Goal: Contribute content: Contribute content

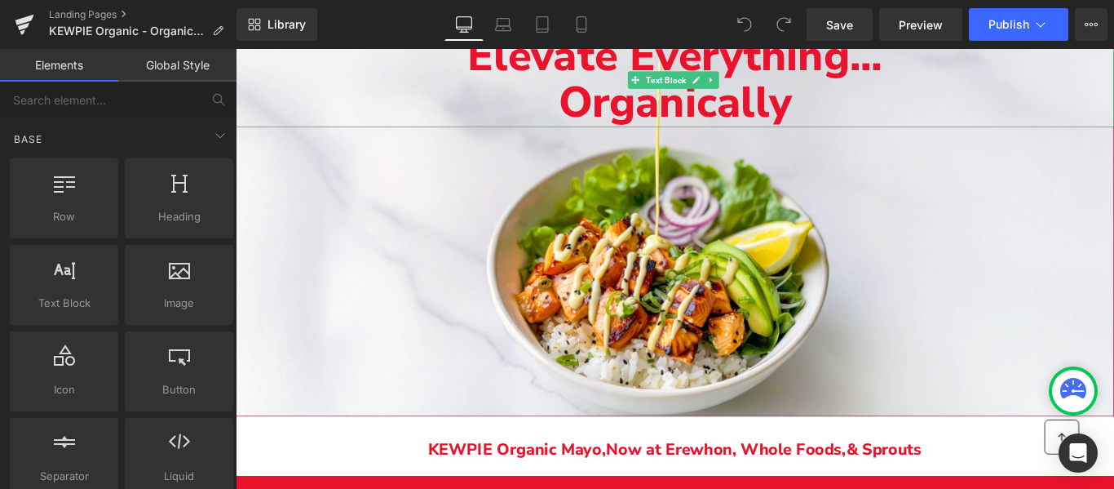
scroll to position [162, 0]
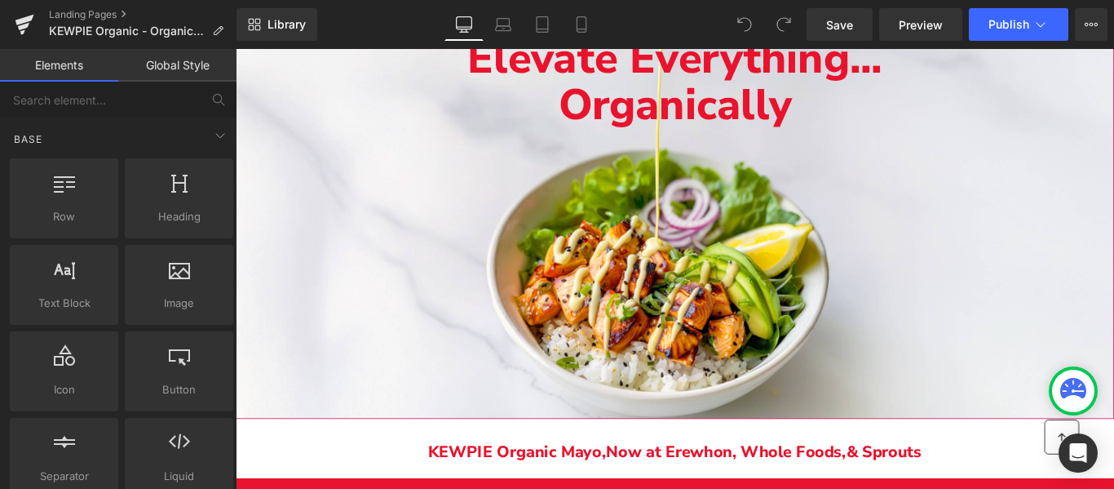
click at [906, 224] on div "Elevate Everything... Organically Text Block" at bounding box center [729, 225] width 987 height 478
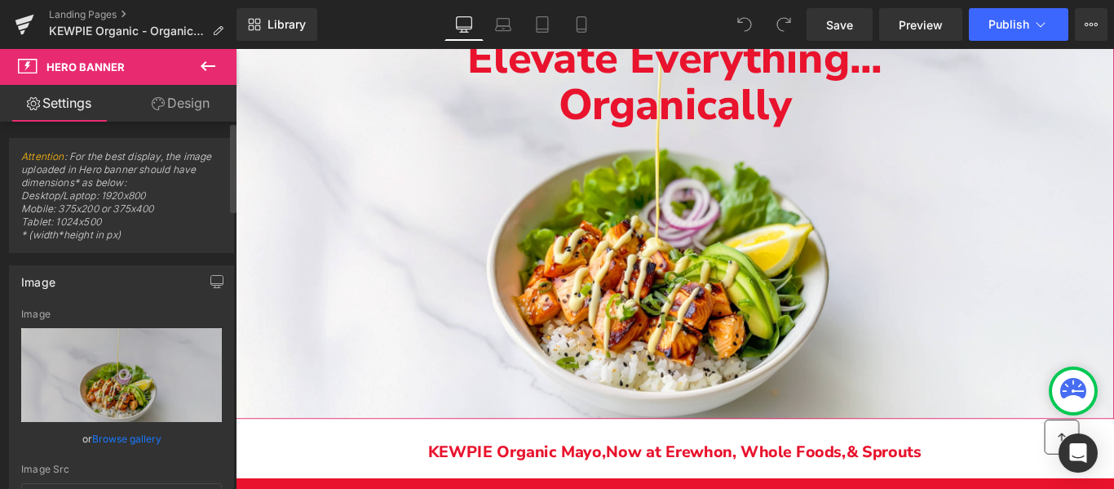
click at [117, 437] on link "Browse gallery" at bounding box center [126, 438] width 69 height 29
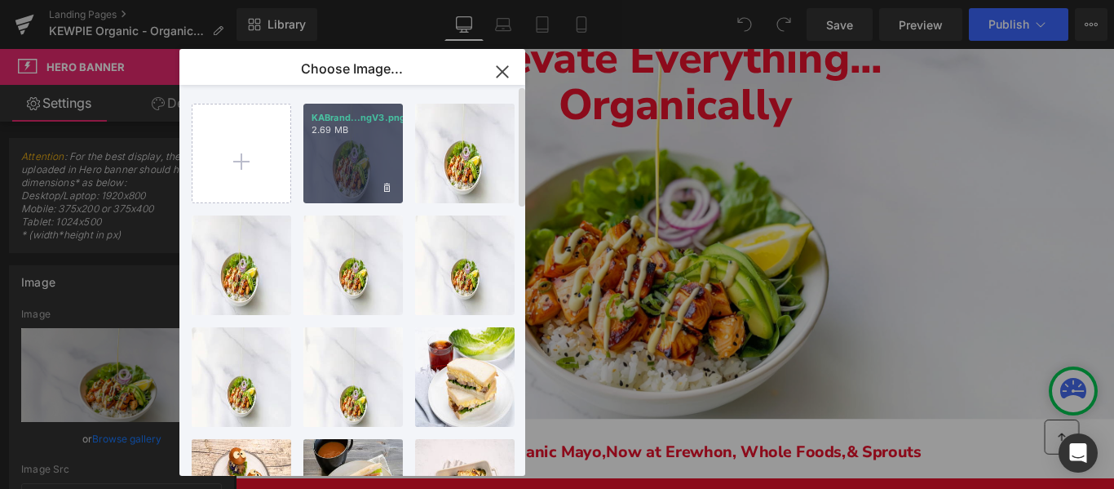
click at [344, 141] on div "KABrand...ngV3.png 2.69 MB" at bounding box center [353, 154] width 100 height 100
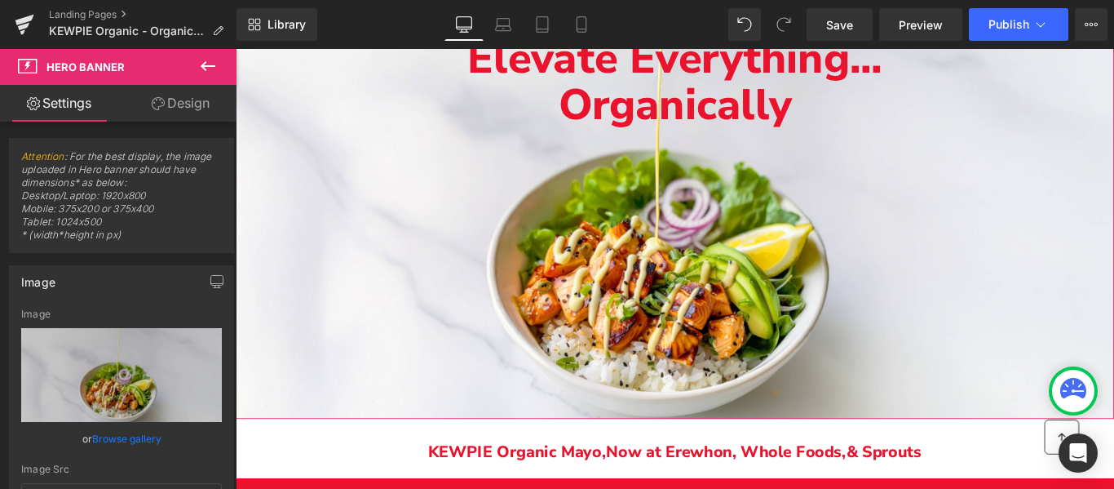
drag, startPoint x: 364, startPoint y: 400, endPoint x: 711, endPoint y: 233, distance: 385.6
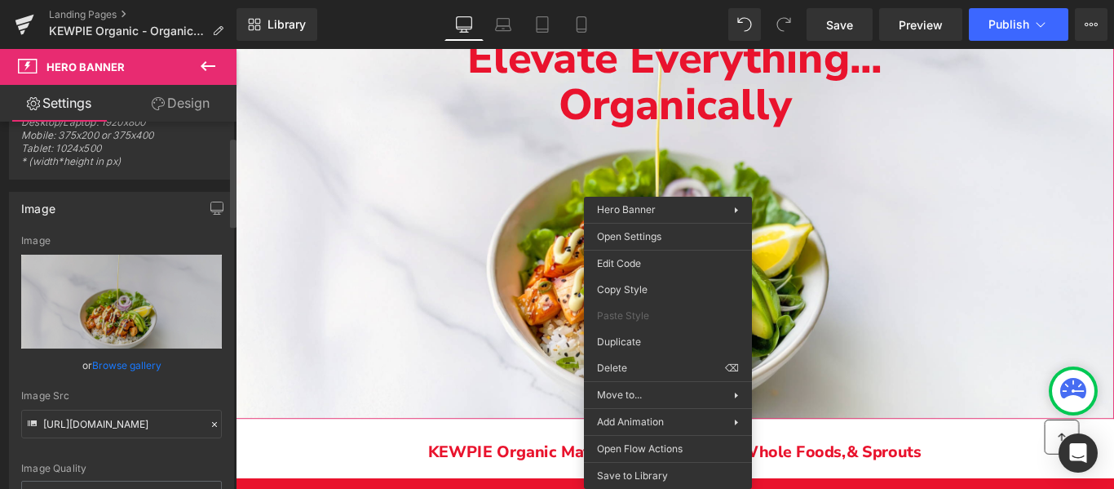
scroll to position [55, 0]
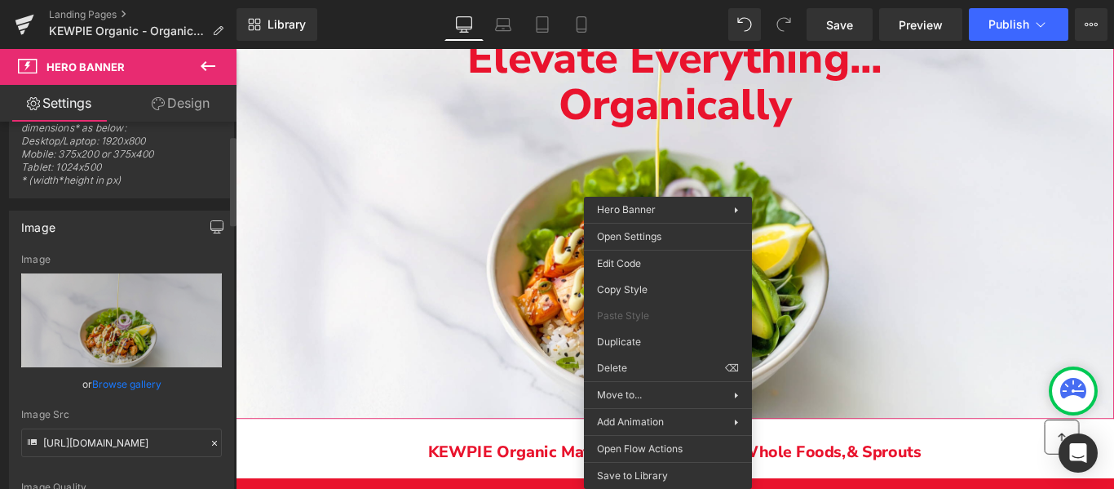
click at [211, 223] on icon "button" at bounding box center [216, 226] width 13 height 13
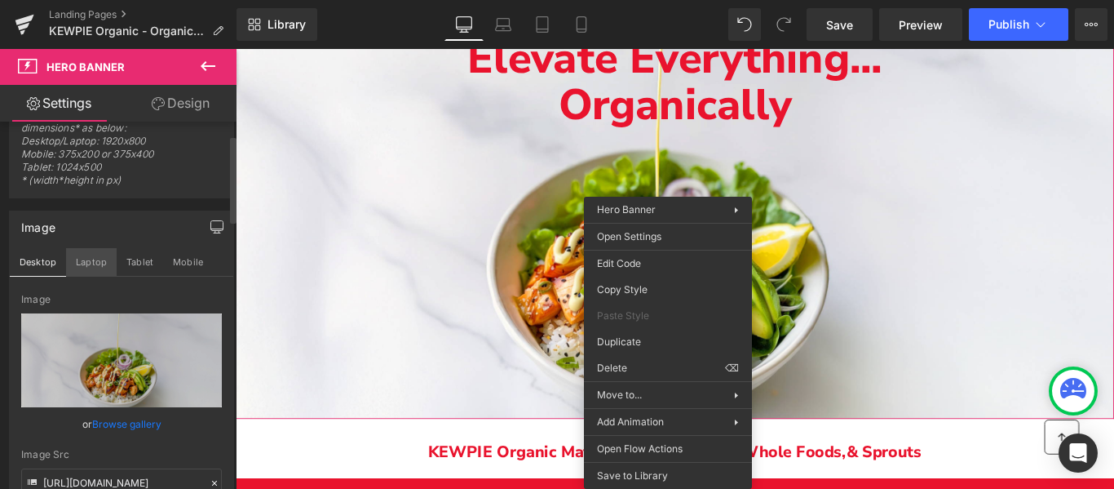
click at [100, 259] on button "Laptop" at bounding box center [91, 262] width 51 height 28
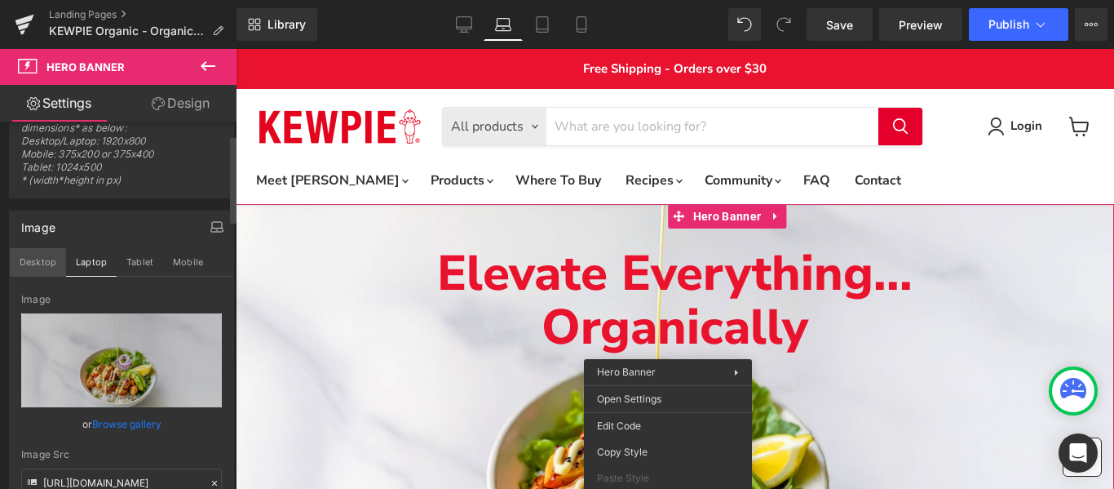
click at [51, 261] on button "Desktop" at bounding box center [38, 262] width 56 height 28
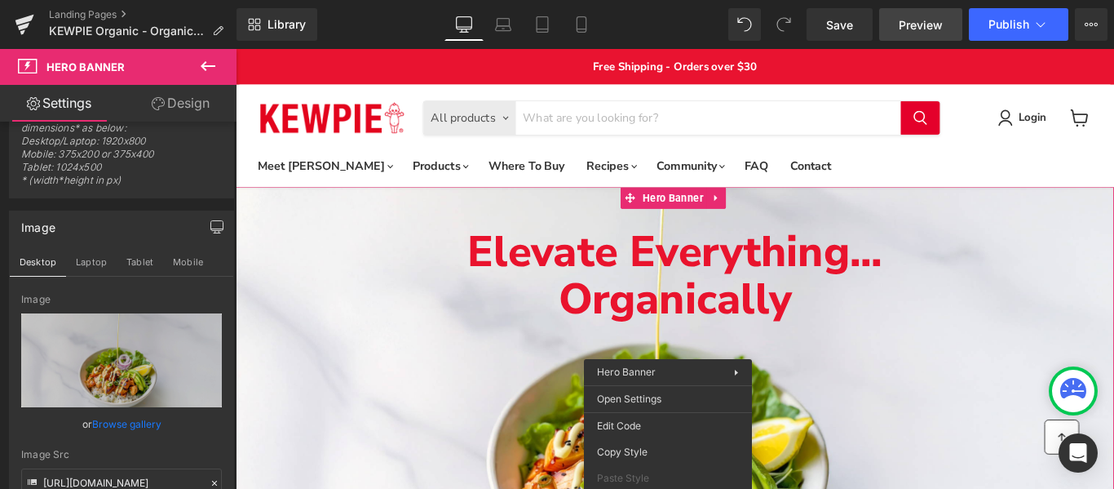
click at [945, 27] on link "Preview" at bounding box center [920, 24] width 83 height 33
click at [1042, 28] on icon at bounding box center [1041, 24] width 16 height 16
click at [1092, 26] on icon at bounding box center [1092, 24] width 4 height 3
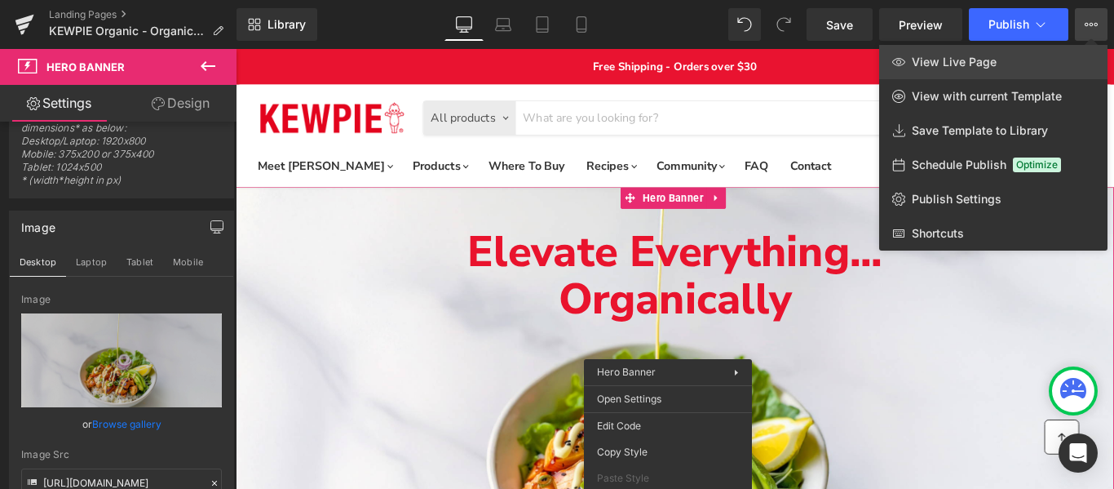
click at [985, 58] on span "View Live Page" at bounding box center [954, 62] width 85 height 15
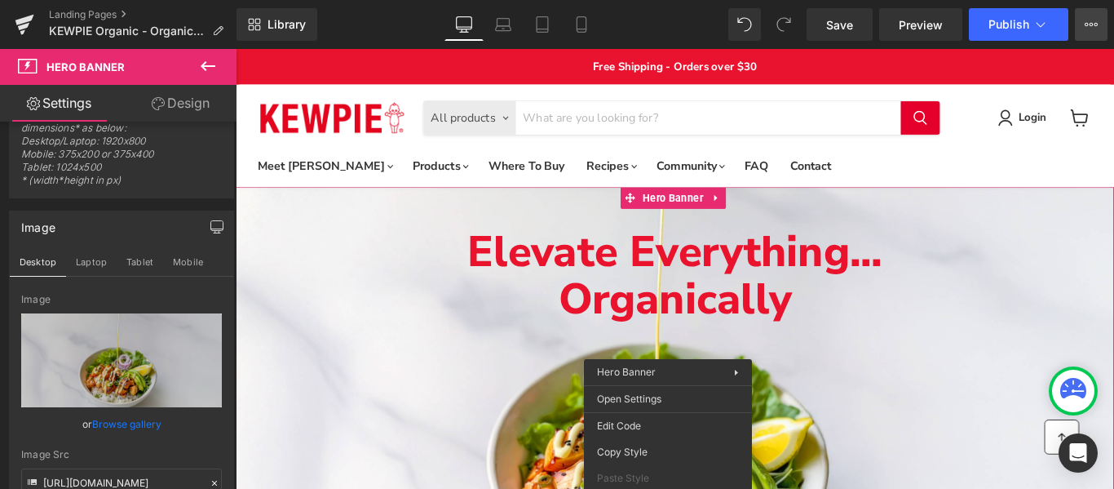
click at [1098, 29] on button "View Live Page View with current Template Save Template to Library Schedule Pub…" at bounding box center [1091, 24] width 33 height 33
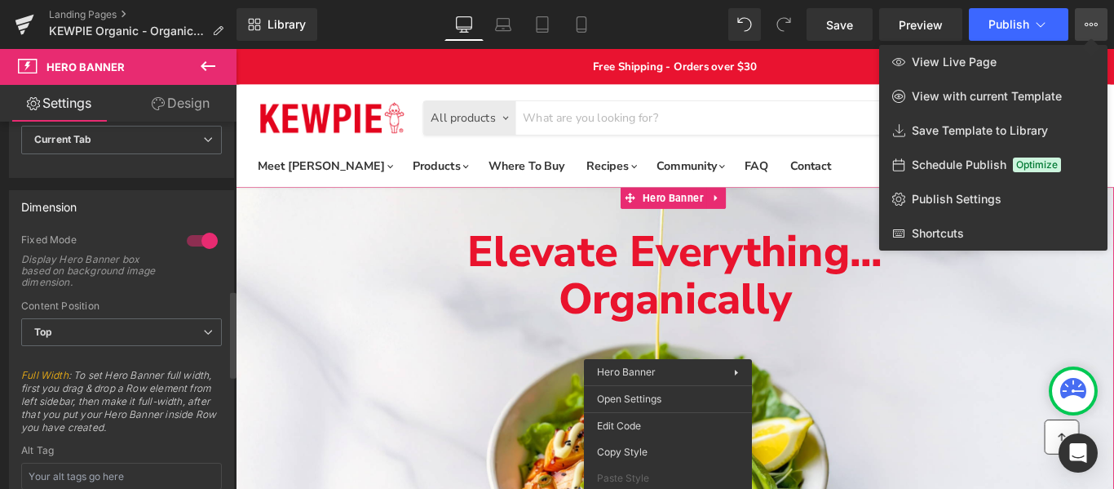
scroll to position [707, 0]
click at [199, 236] on div at bounding box center [202, 238] width 39 height 26
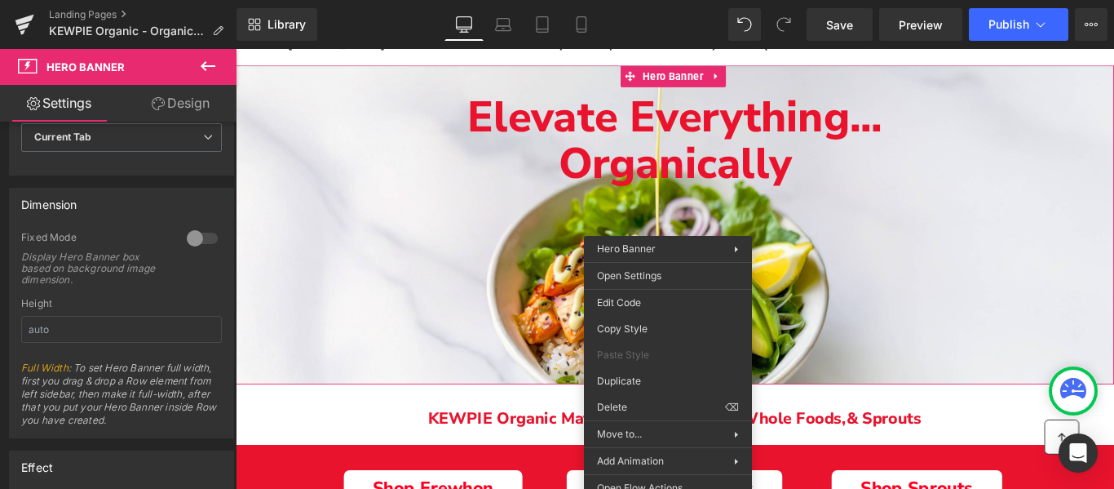
scroll to position [108, 0]
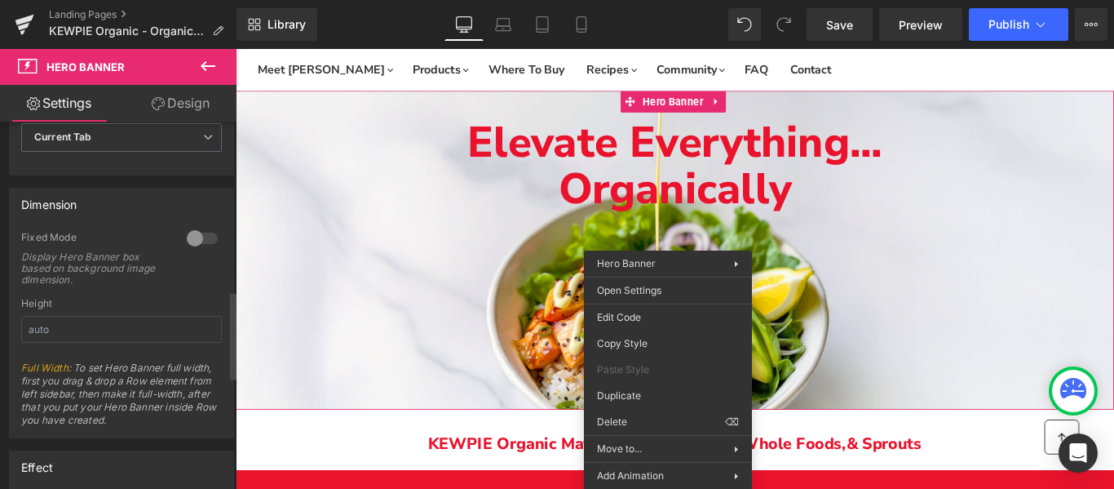
click at [197, 239] on div at bounding box center [202, 238] width 39 height 26
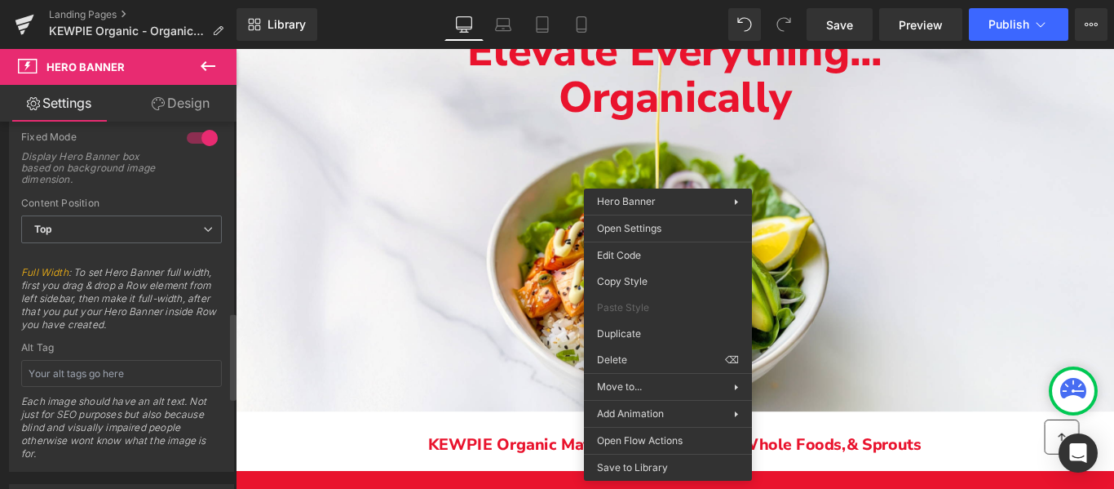
scroll to position [816, 0]
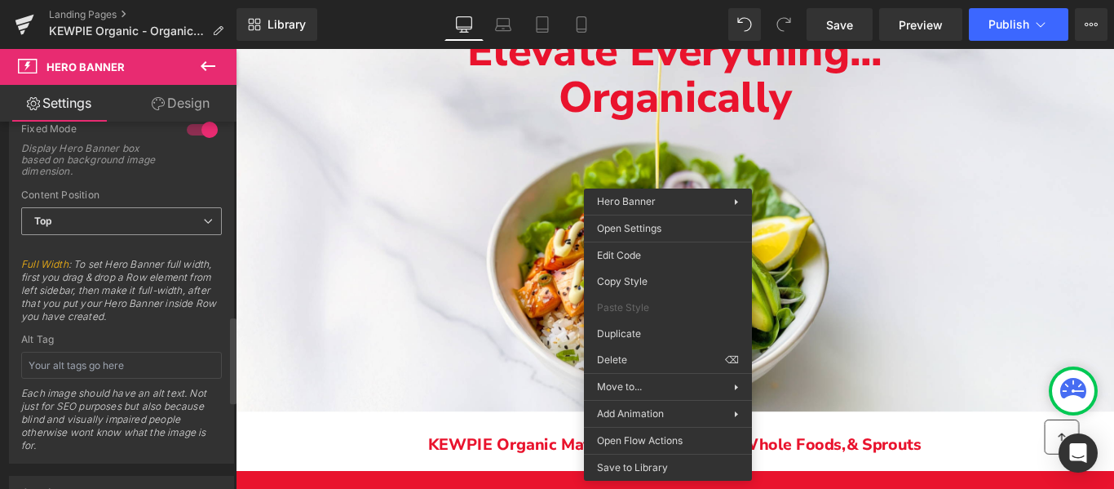
click at [144, 220] on span "Top" at bounding box center [121, 221] width 201 height 29
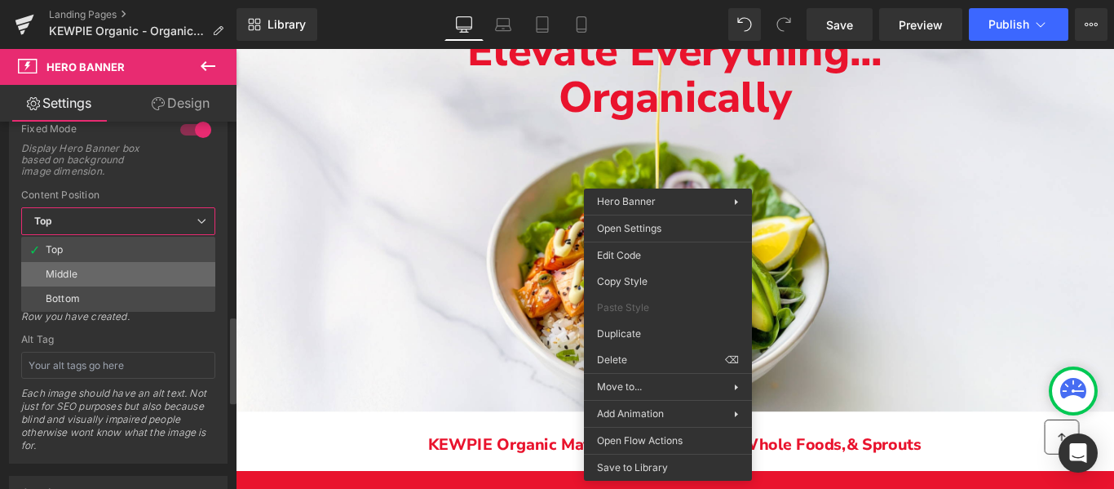
click at [125, 263] on li "Middle" at bounding box center [118, 274] width 194 height 24
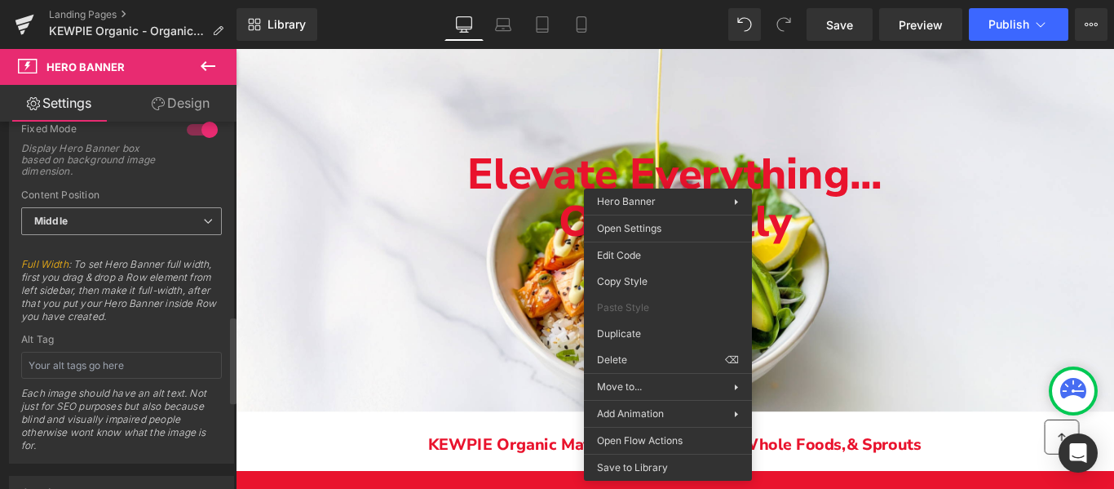
click at [134, 225] on span "Middle" at bounding box center [121, 221] width 201 height 29
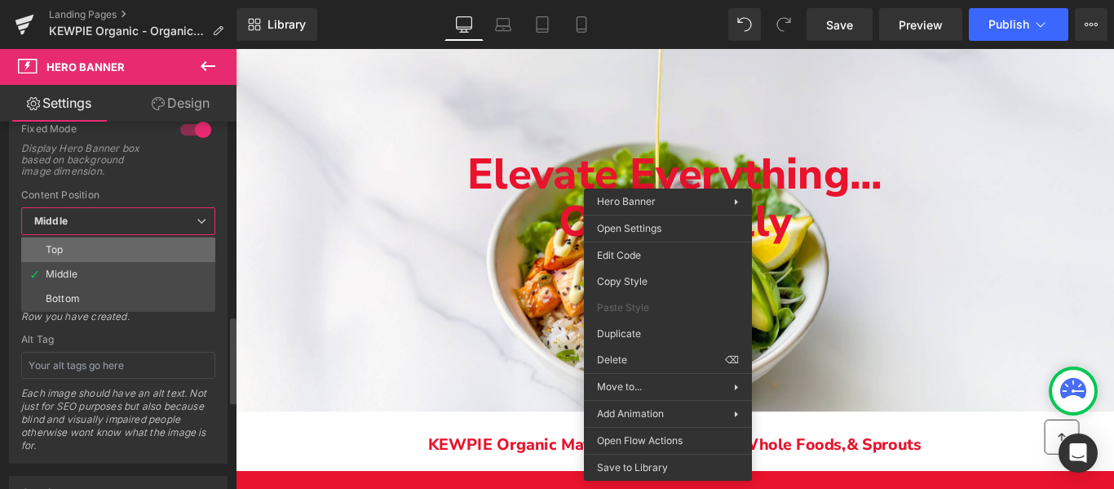
click at [122, 248] on li "Top" at bounding box center [118, 249] width 194 height 24
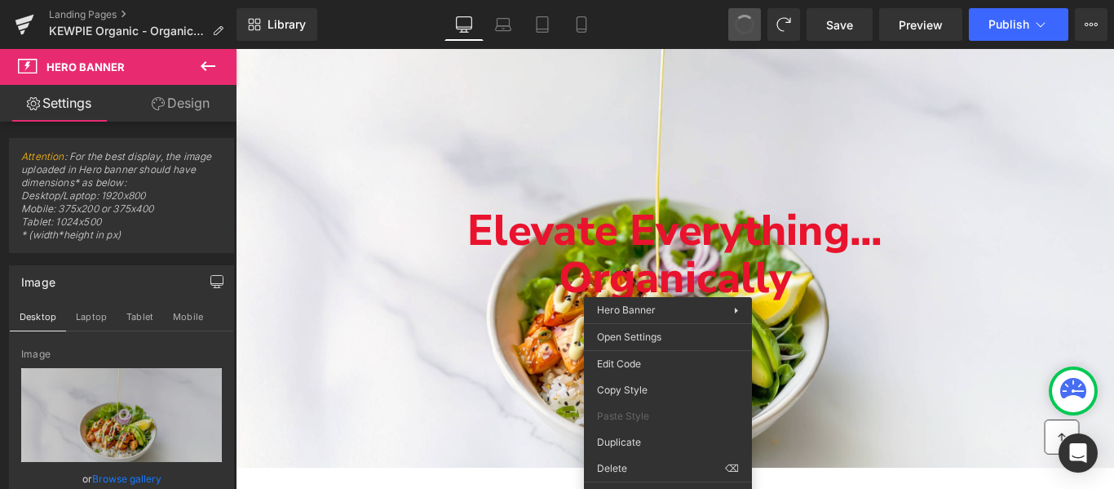
scroll to position [0, 0]
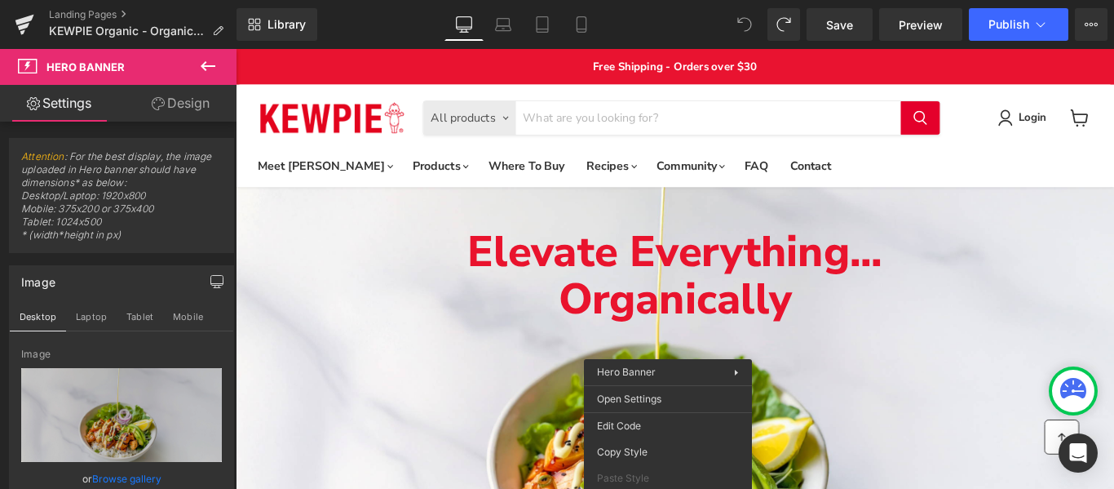
click at [738, 22] on icon at bounding box center [744, 24] width 15 height 15
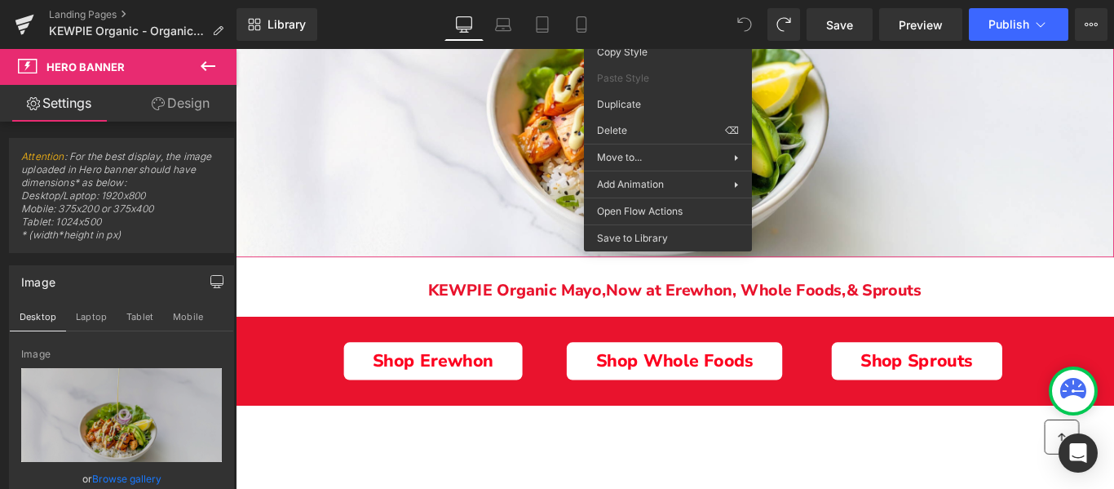
scroll to position [433, 0]
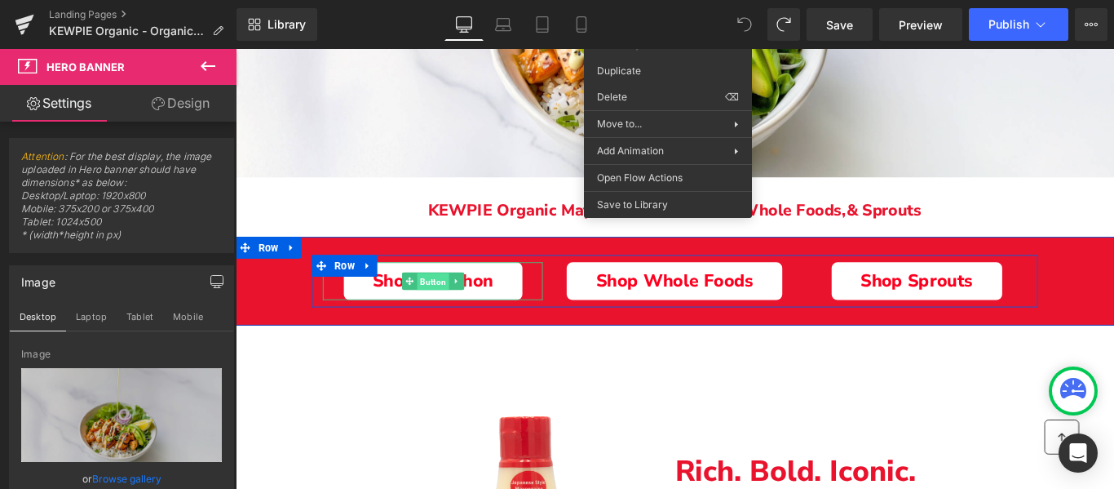
click at [456, 312] on span "Button" at bounding box center [458, 311] width 36 height 20
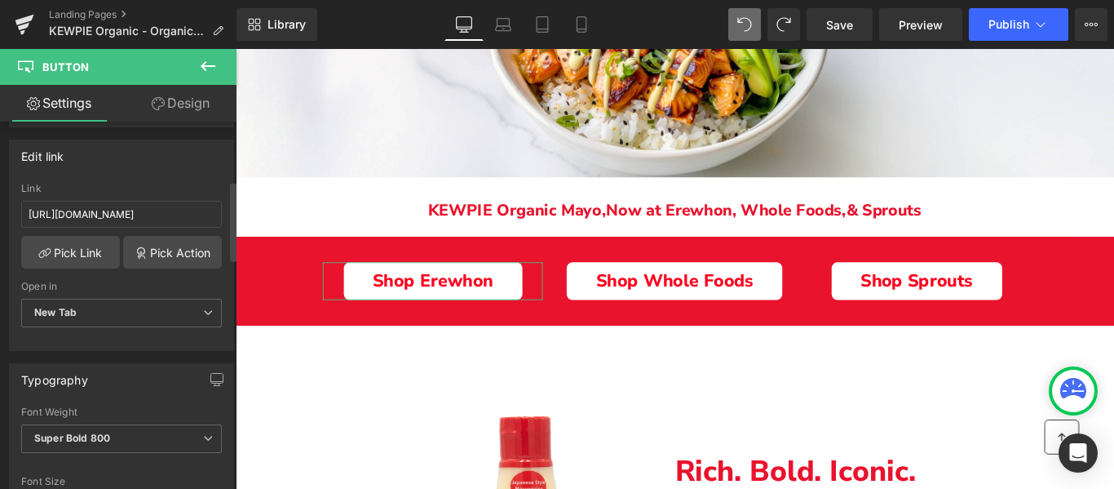
scroll to position [272, 0]
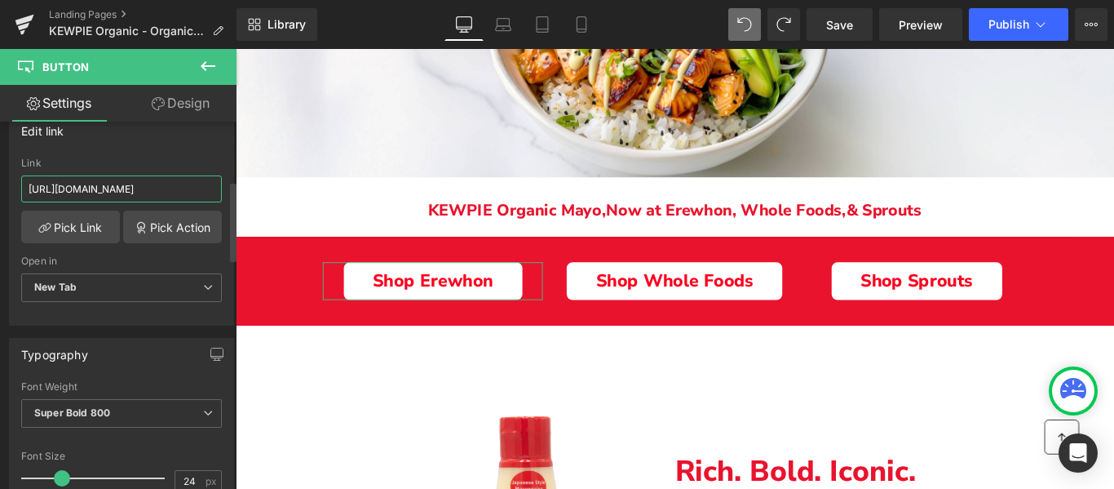
click at [144, 191] on input "https://erewhon.com/product/8438711000/organic-kewpie-mayonnaise" at bounding box center [121, 188] width 201 height 27
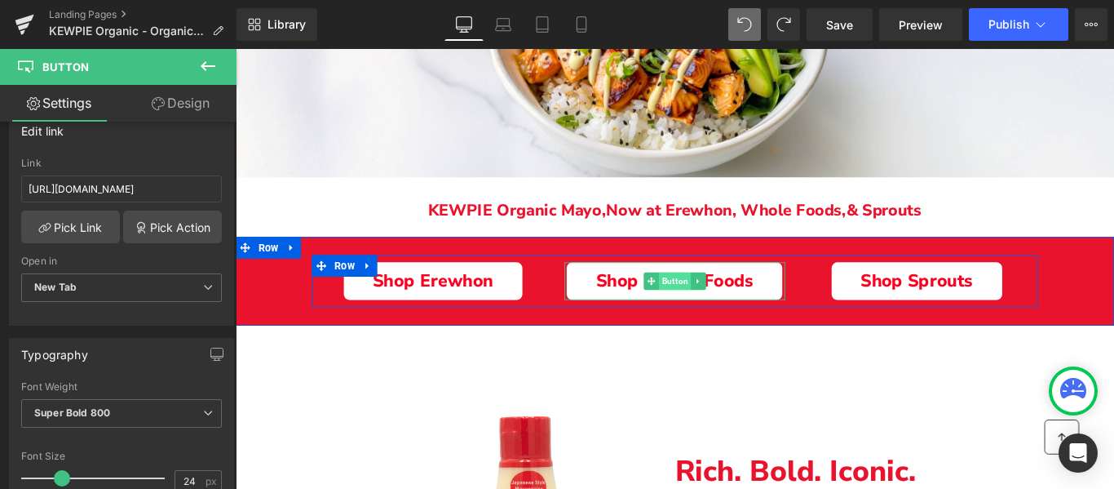
click at [732, 307] on span "Button" at bounding box center [729, 310] width 36 height 20
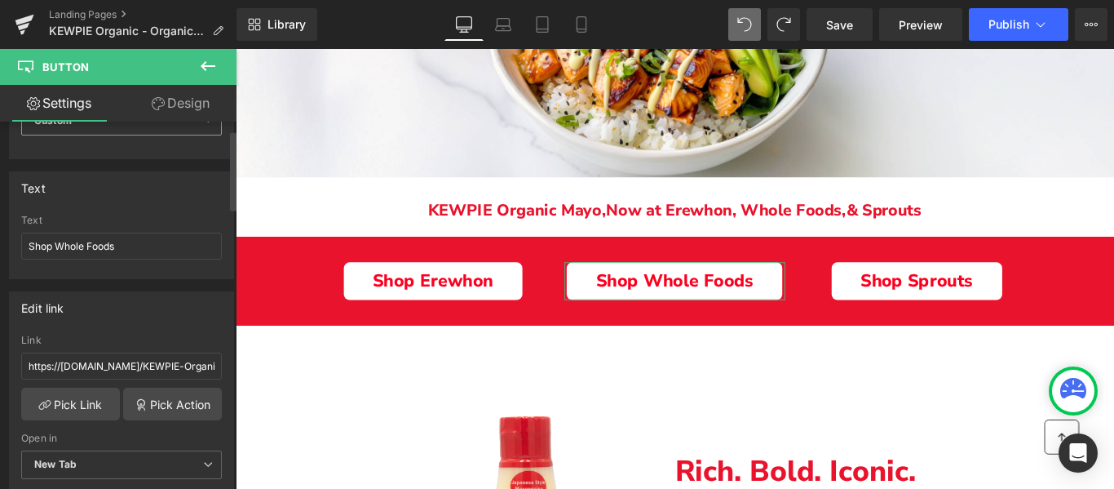
scroll to position [108, 0]
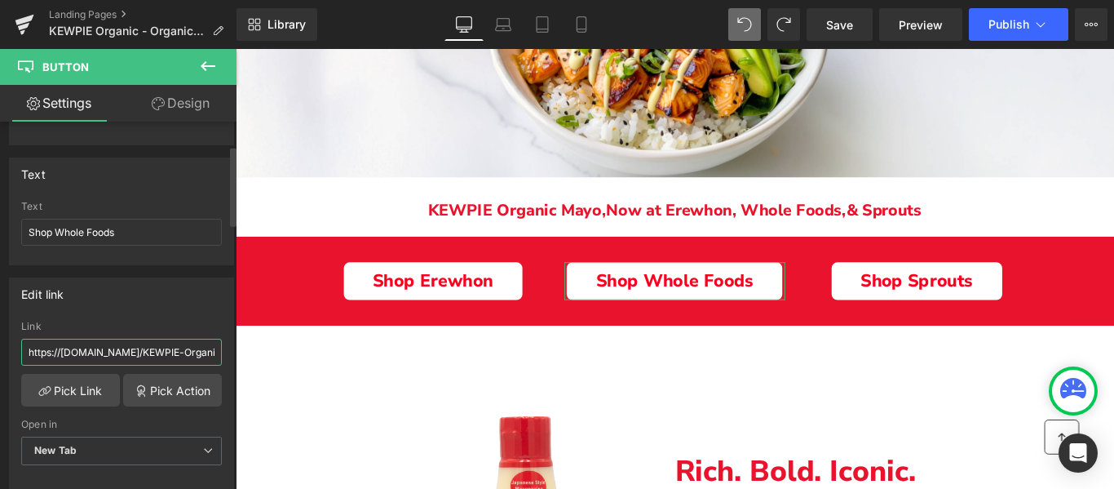
click at [139, 351] on input "https://www.amazon.com/KEWPIE-Organic-Mayonnaise-12-OZ/dp/B0F148N2G1/ref=sr_1_1…" at bounding box center [121, 351] width 201 height 27
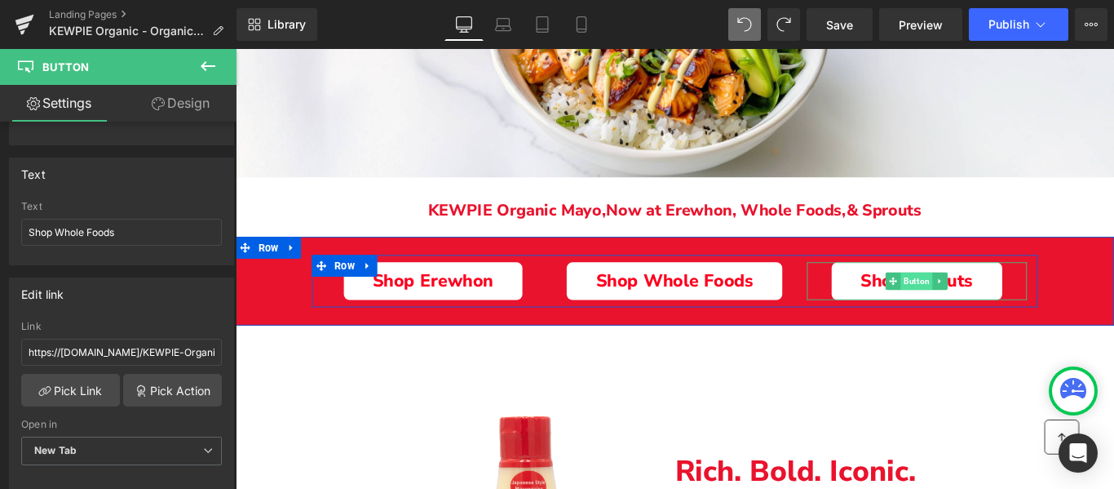
click at [999, 304] on span "Button" at bounding box center [1001, 310] width 36 height 20
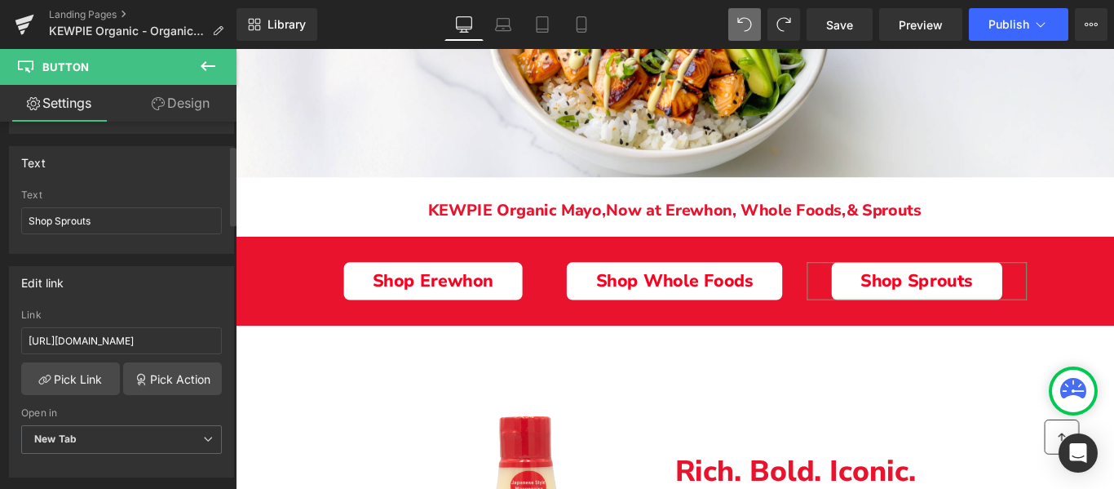
scroll to position [163, 0]
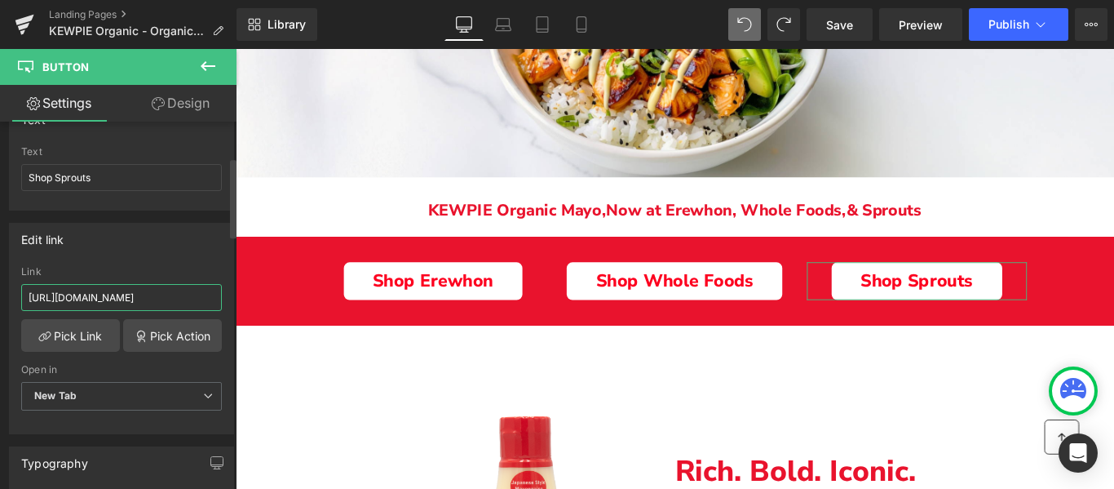
click at [119, 296] on input "https://shop.sprouts.com/landing?product_id=66447703&region_id=4270995248&utm_m…" at bounding box center [121, 297] width 201 height 27
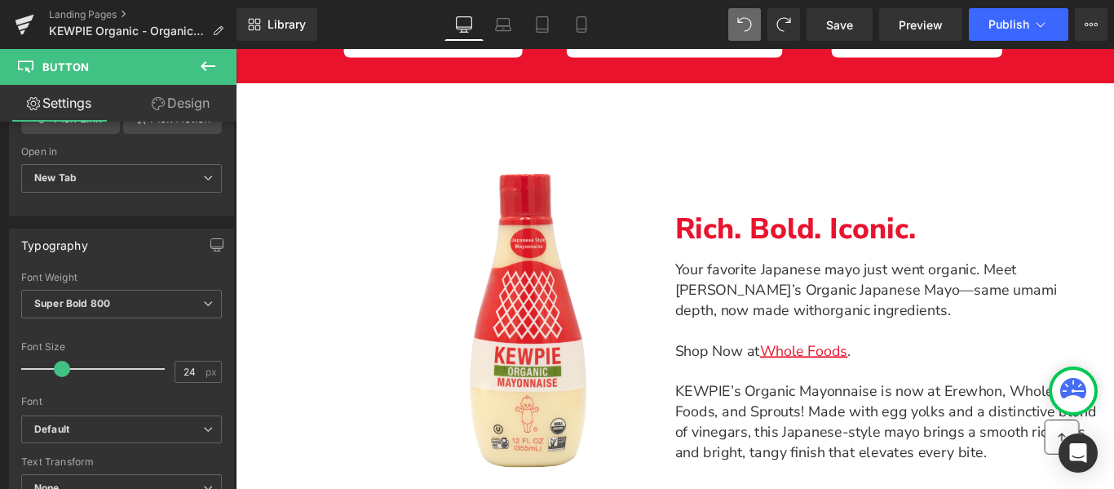
scroll to position [759, 0]
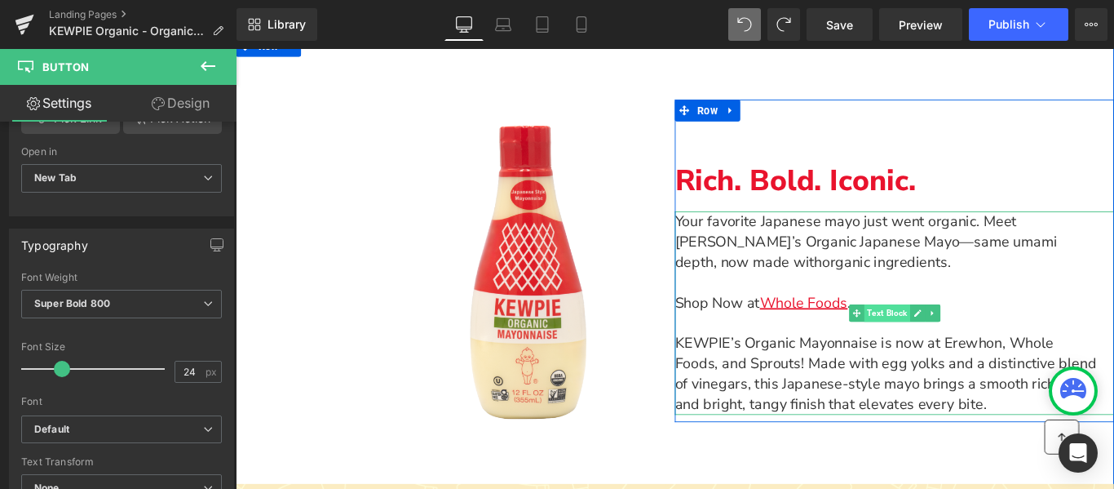
click at [972, 342] on span "Text Block" at bounding box center [967, 346] width 51 height 20
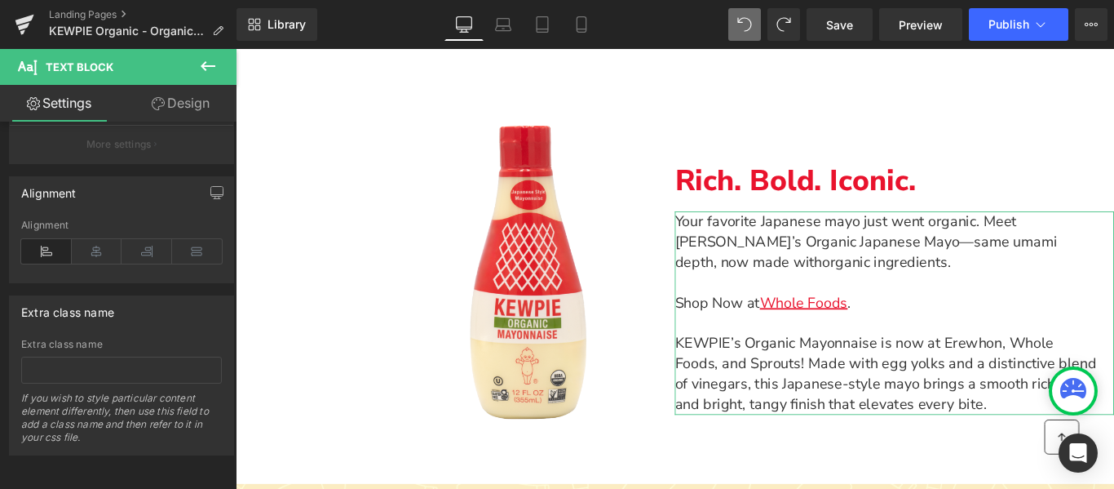
scroll to position [665, 0]
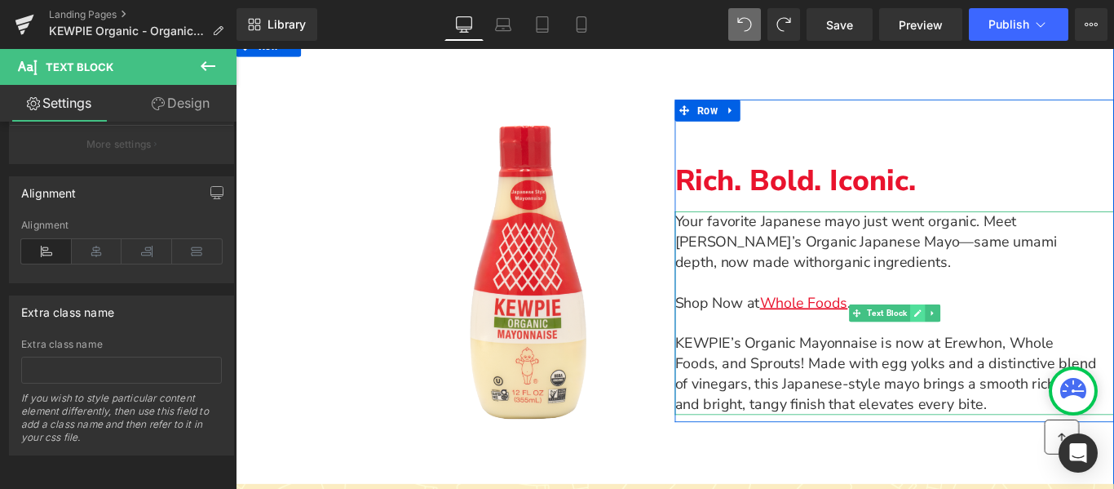
click at [997, 343] on icon "Main content" at bounding box center [1001, 346] width 9 height 10
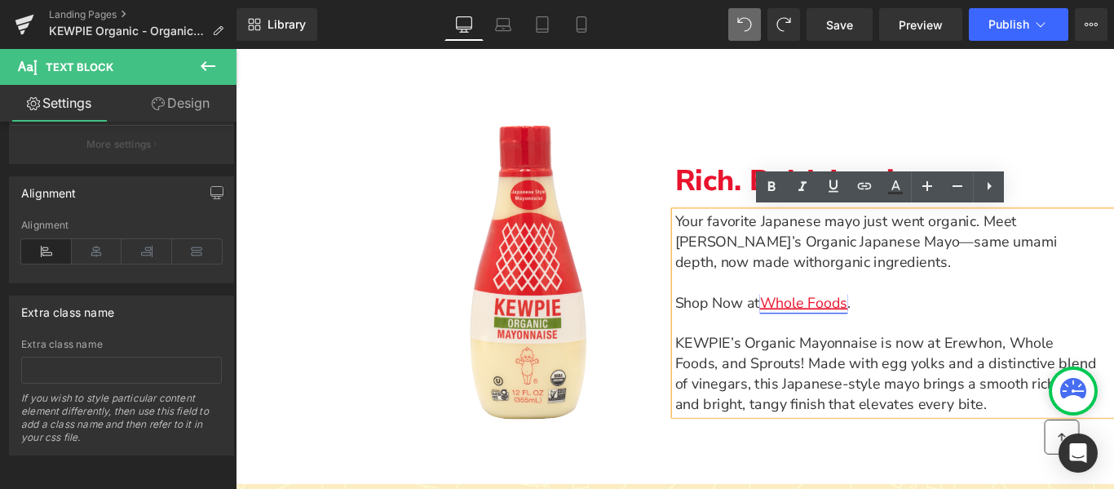
click at [870, 329] on link "Whole Foods" at bounding box center [874, 334] width 99 height 22
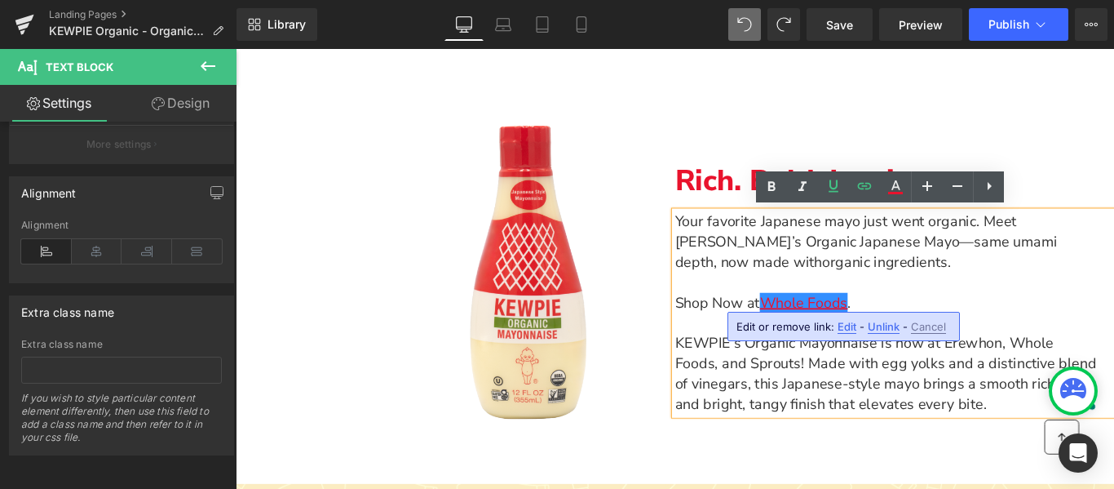
click at [851, 332] on span "Edit" at bounding box center [847, 327] width 19 height 14
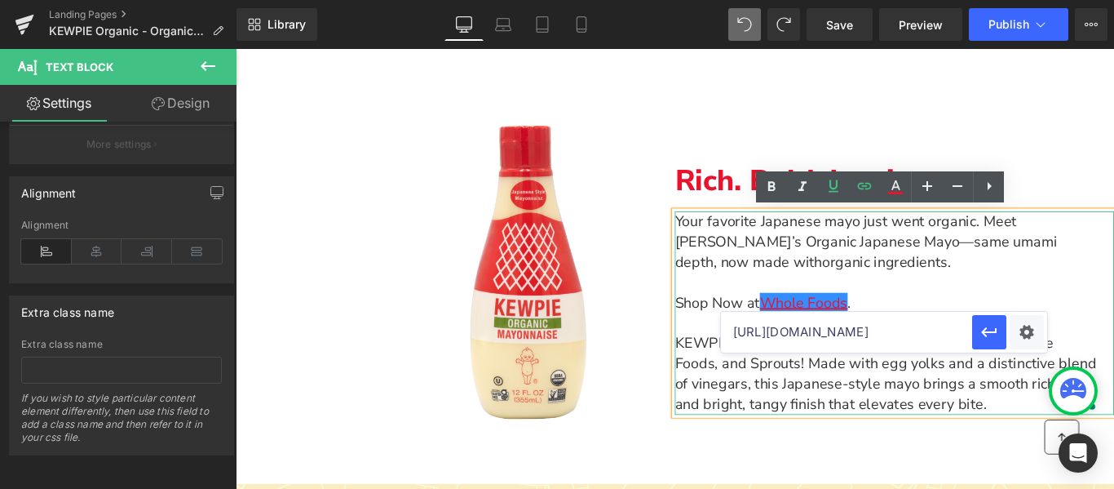
click at [751, 333] on span "Shop Now at" at bounding box center [776, 334] width 95 height 22
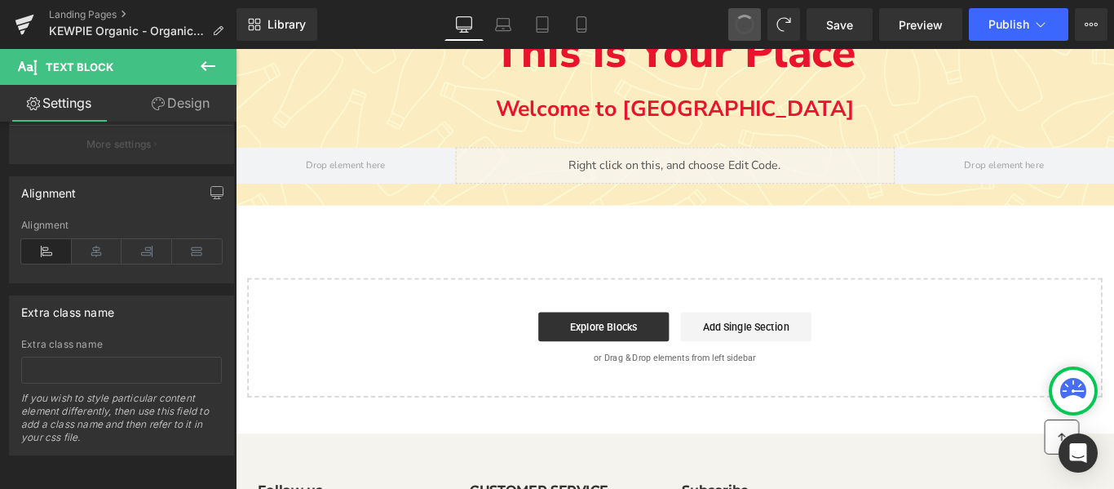
scroll to position [2505, 0]
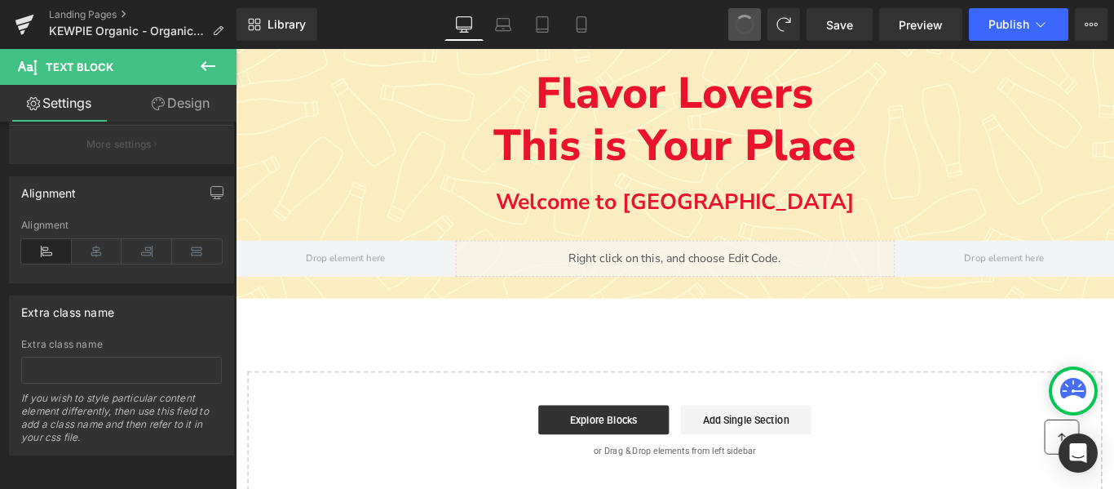
click at [743, 12] on button at bounding box center [744, 24] width 33 height 33
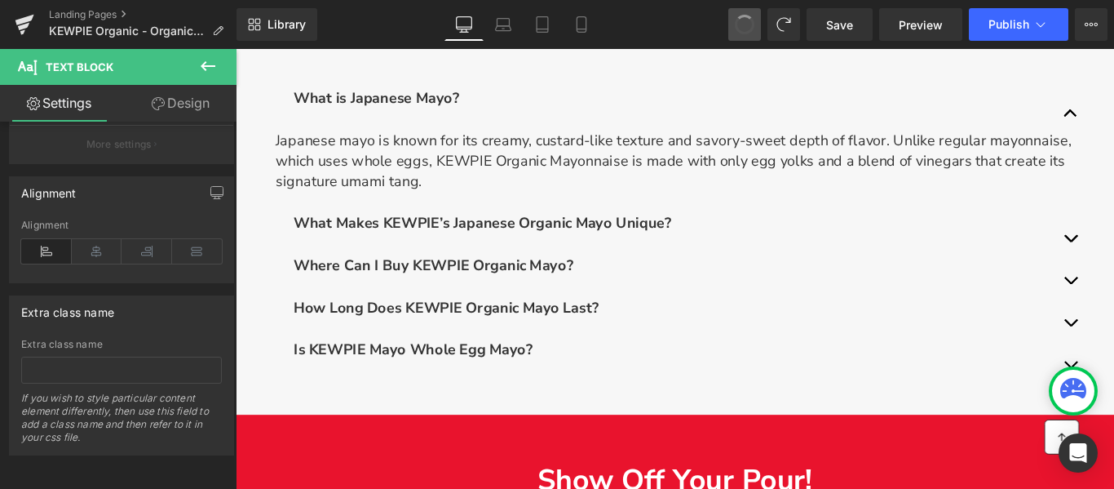
click at [743, 12] on button at bounding box center [744, 24] width 33 height 33
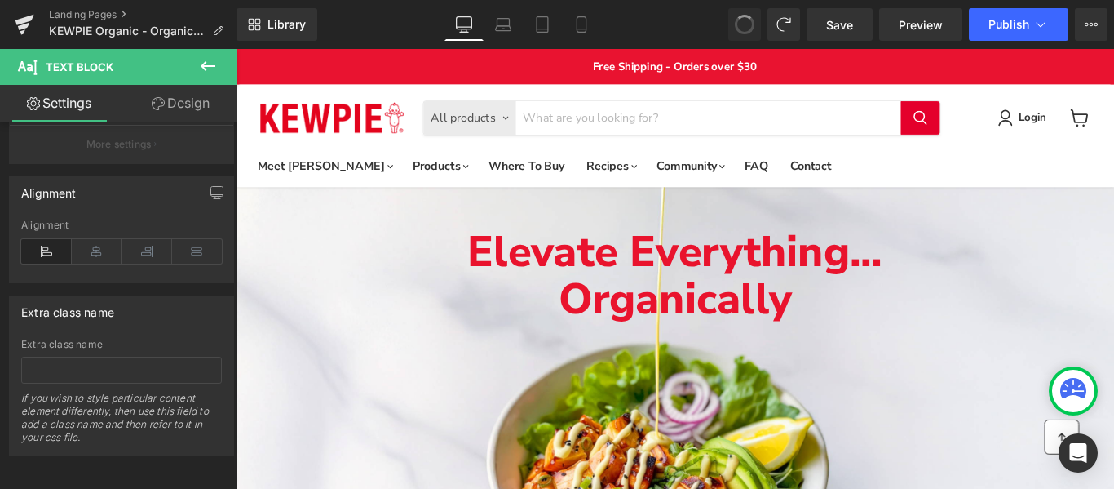
click at [743, 27] on span at bounding box center [745, 24] width 27 height 27
click at [743, 27] on span at bounding box center [744, 24] width 23 height 23
click at [743, 27] on span at bounding box center [745, 24] width 26 height 26
click at [743, 27] on span at bounding box center [745, 24] width 27 height 27
click at [743, 27] on span at bounding box center [745, 25] width 28 height 28
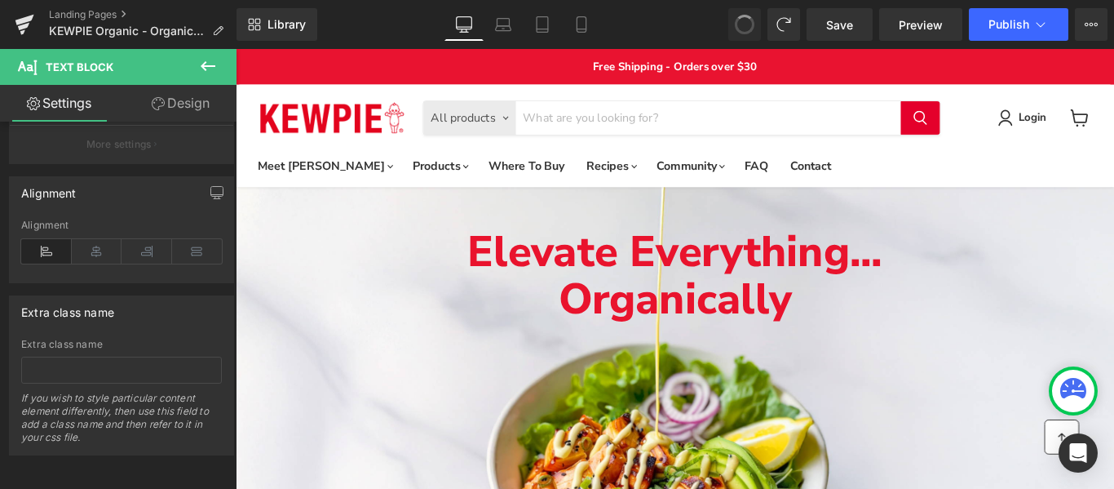
click at [749, 24] on span at bounding box center [744, 24] width 24 height 24
click at [749, 24] on span at bounding box center [745, 24] width 26 height 26
click at [749, 24] on span at bounding box center [744, 24] width 23 height 23
click at [749, 24] on span at bounding box center [745, 24] width 27 height 27
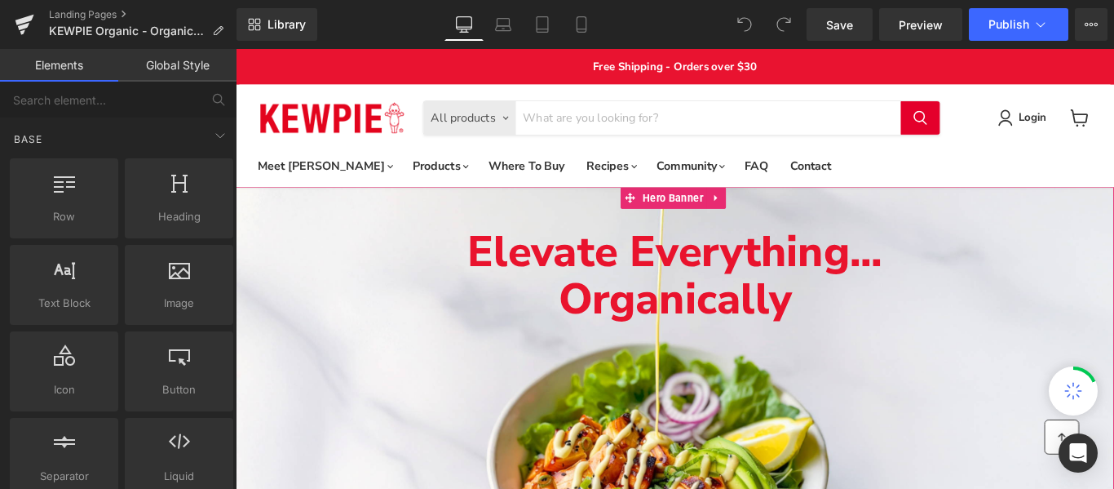
drag, startPoint x: 423, startPoint y: 239, endPoint x: 581, endPoint y: 239, distance: 157.4
click at [423, 239] on div "Elevate Everything... Organically Text Block" at bounding box center [729, 443] width 987 height 478
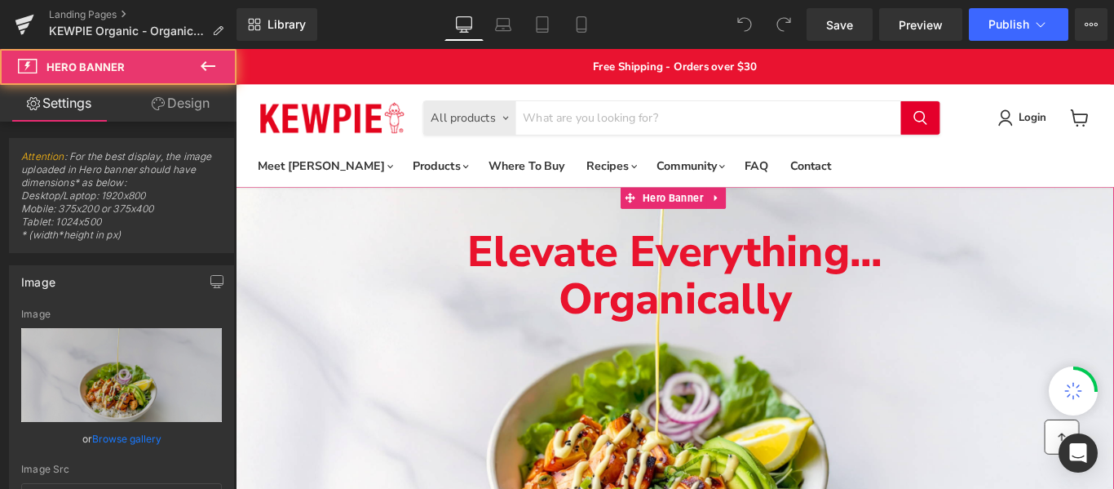
type input "https://ucarecdn.com/a9b034da-2aba-4fa0-9318-c0ecf7df09bc/-/format/auto/-/previ…"
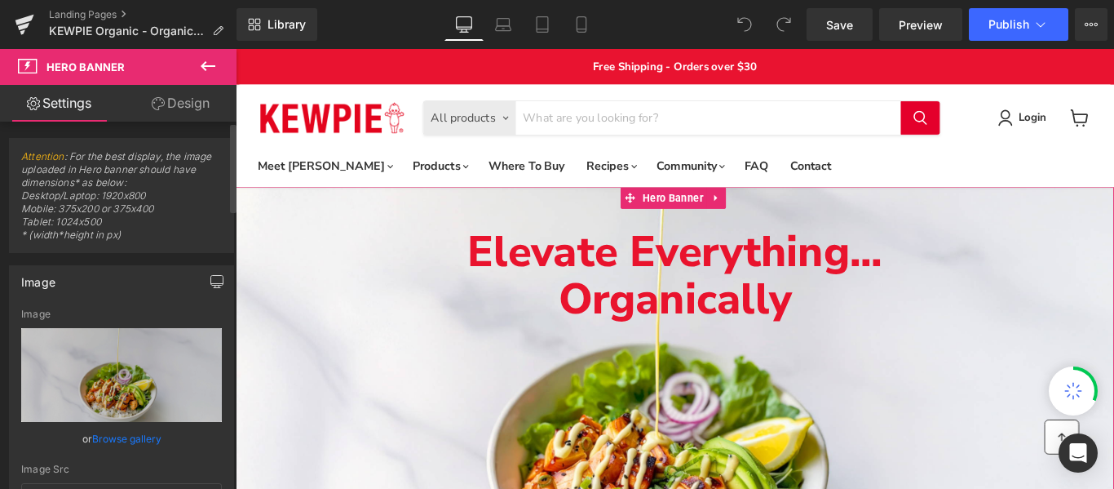
click at [210, 281] on icon "button" at bounding box center [216, 281] width 13 height 13
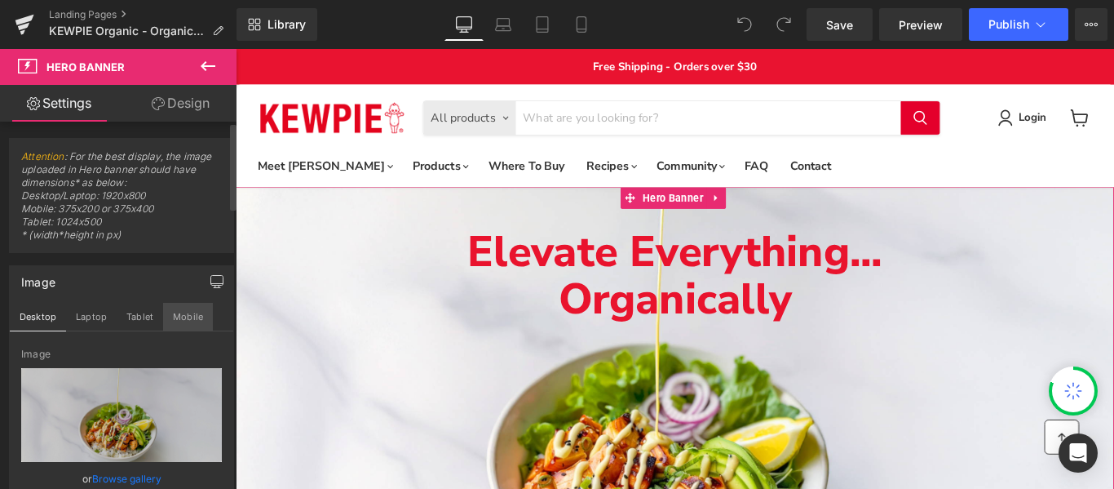
click at [172, 321] on button "Mobile" at bounding box center [188, 317] width 50 height 28
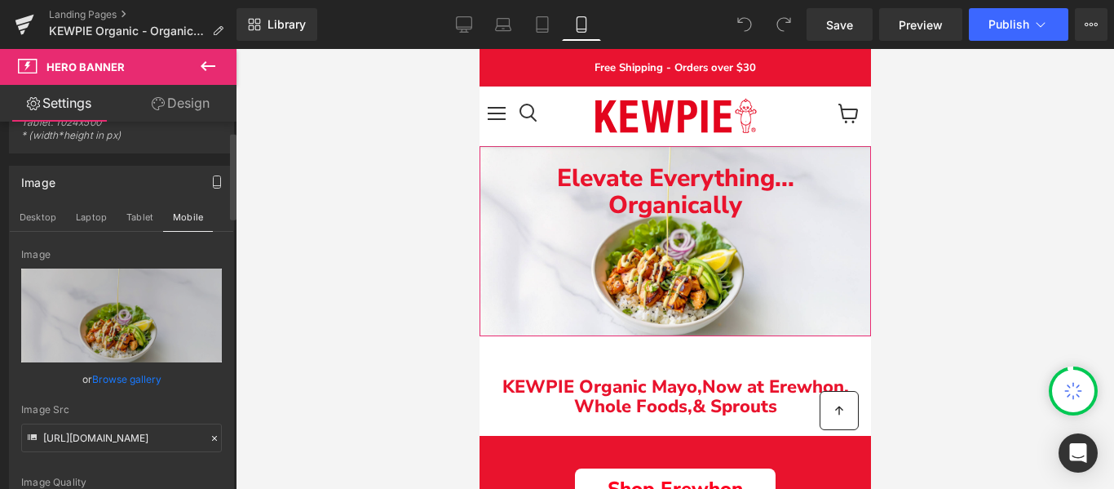
scroll to position [108, 0]
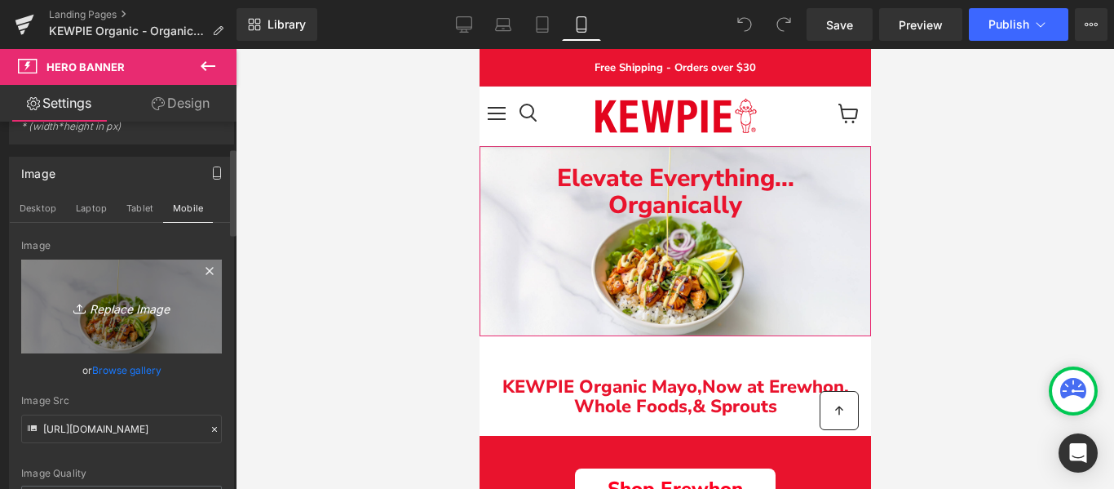
click at [130, 311] on icon "Replace Image" at bounding box center [121, 306] width 130 height 20
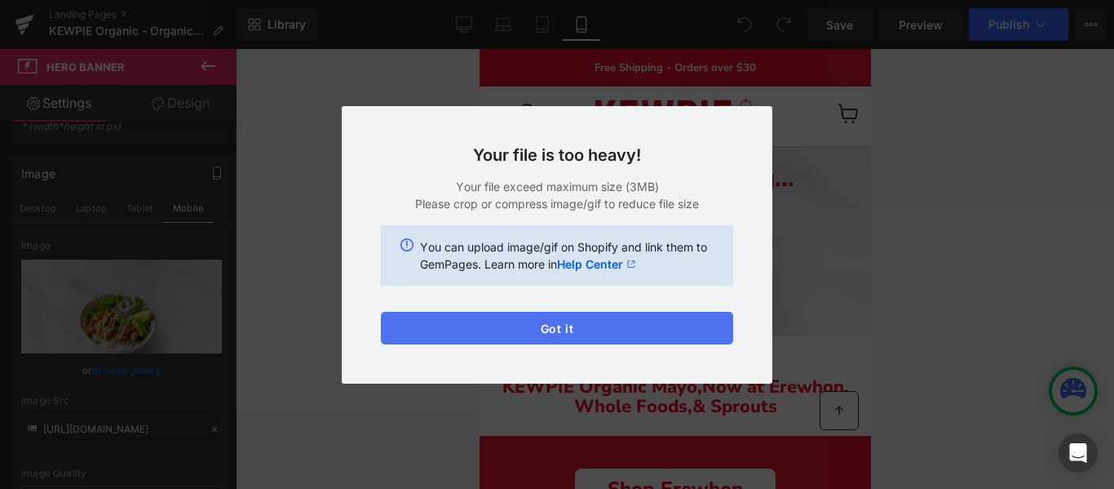
click at [587, 334] on button "Got it" at bounding box center [557, 328] width 352 height 33
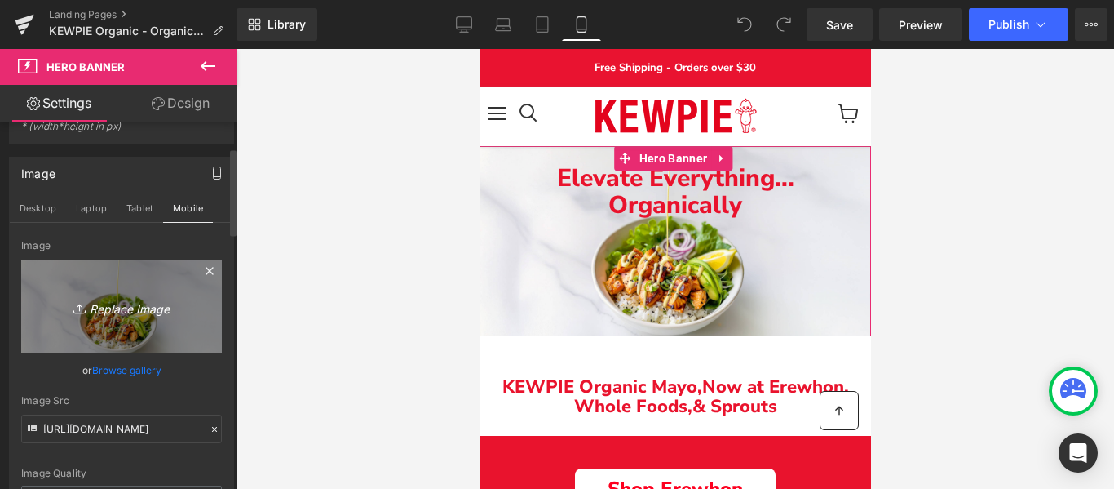
click at [121, 307] on icon "Replace Image" at bounding box center [121, 306] width 130 height 20
type input "C:\fakepath\KABrandingV3mobileversion.jpg"
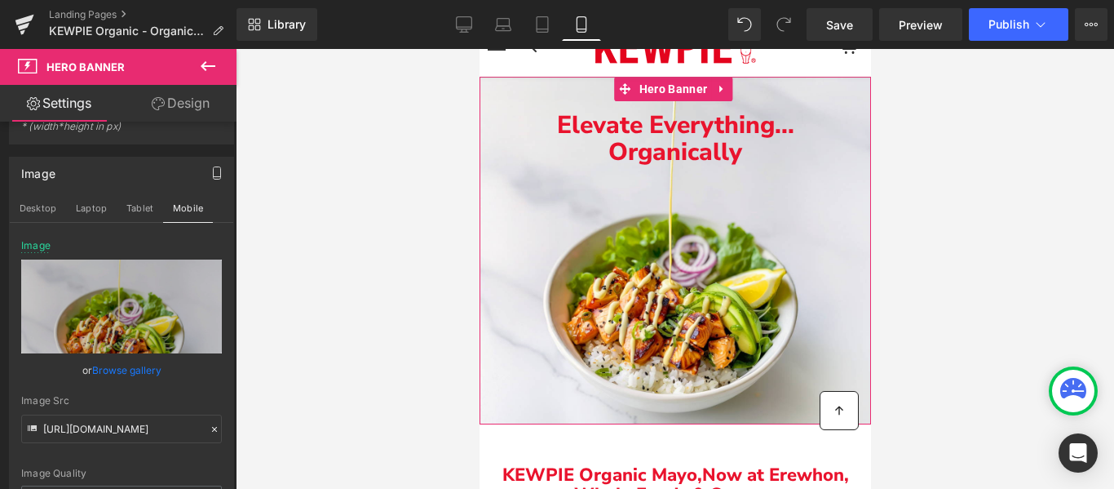
scroll to position [55, 0]
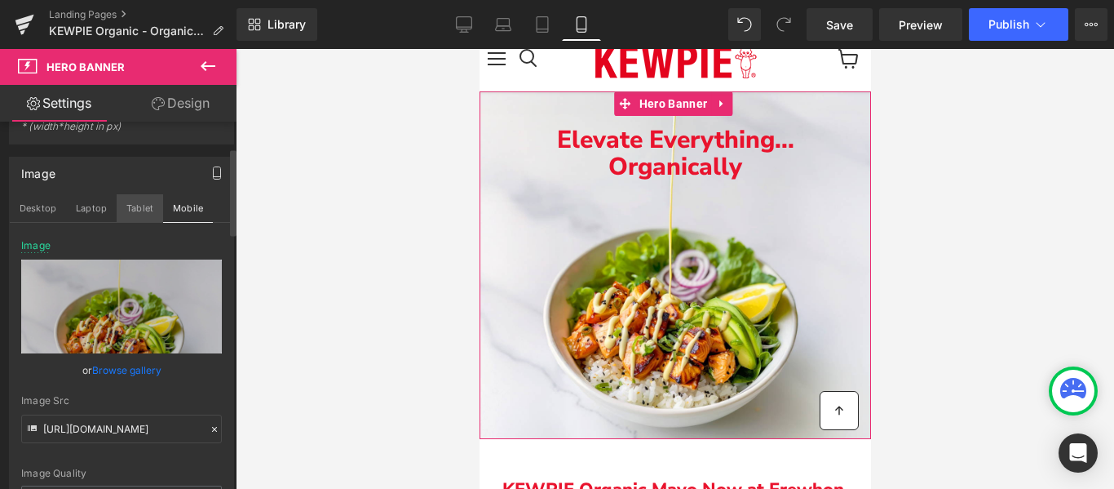
click at [143, 210] on button "Tablet" at bounding box center [140, 208] width 46 height 28
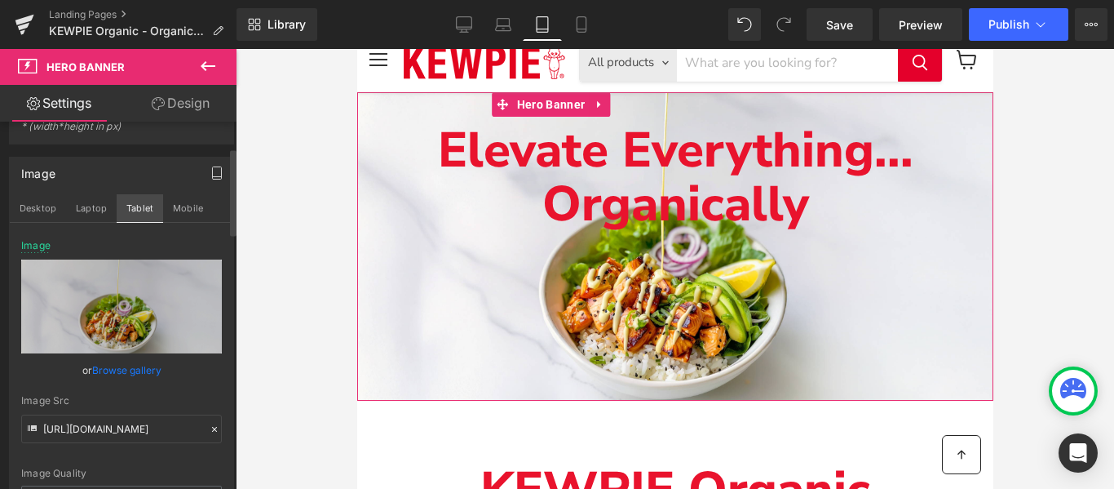
scroll to position [55, 0]
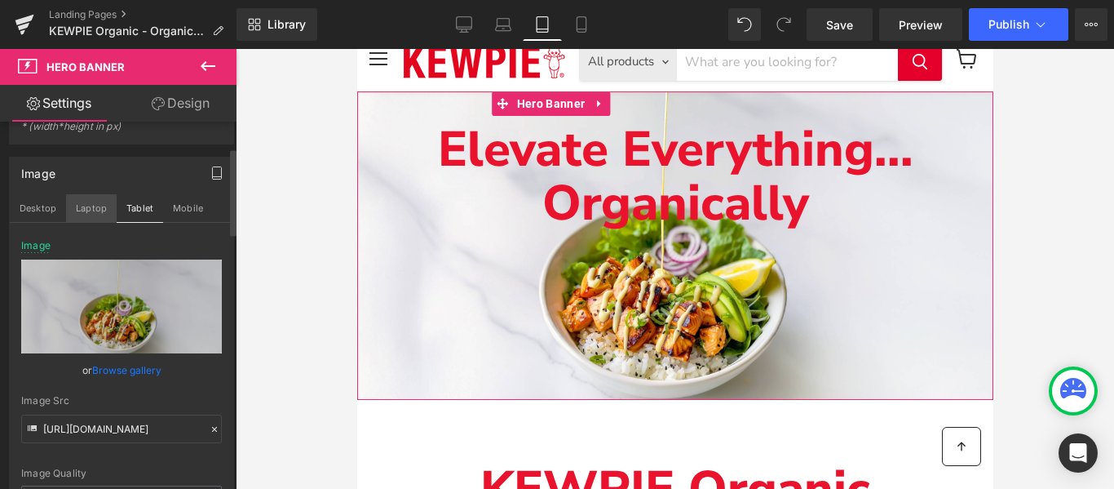
click at [81, 206] on button "Laptop" at bounding box center [91, 208] width 51 height 28
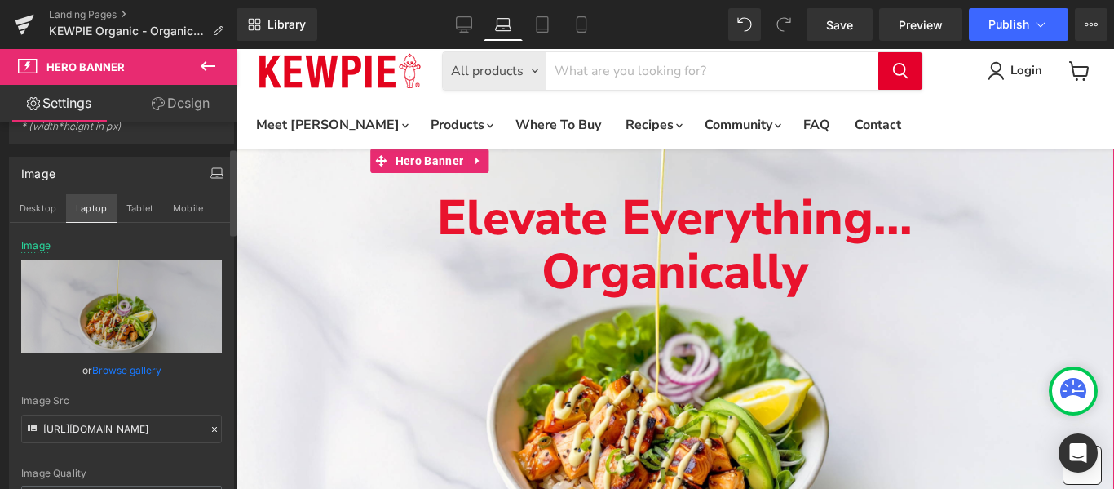
scroll to position [112, 0]
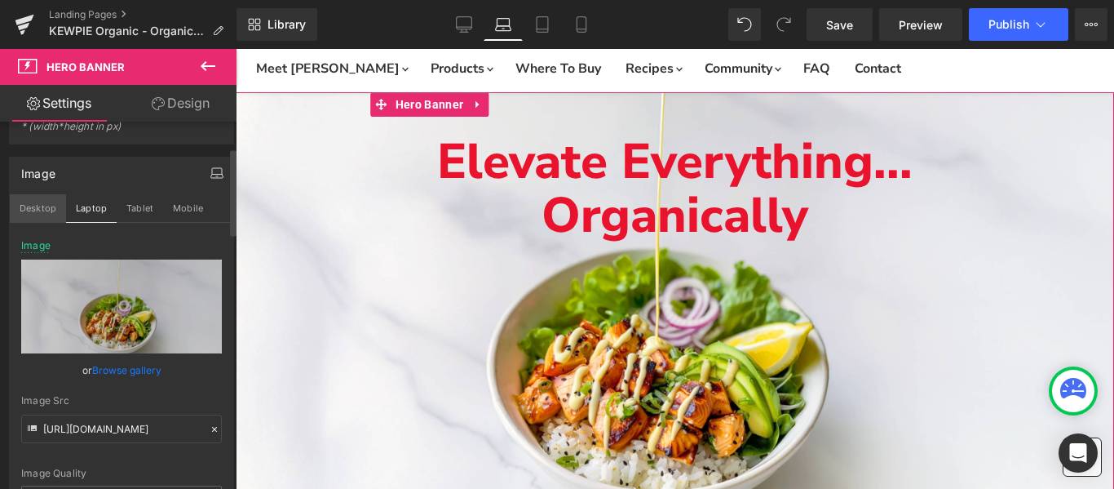
click at [42, 201] on button "Desktop" at bounding box center [38, 208] width 56 height 28
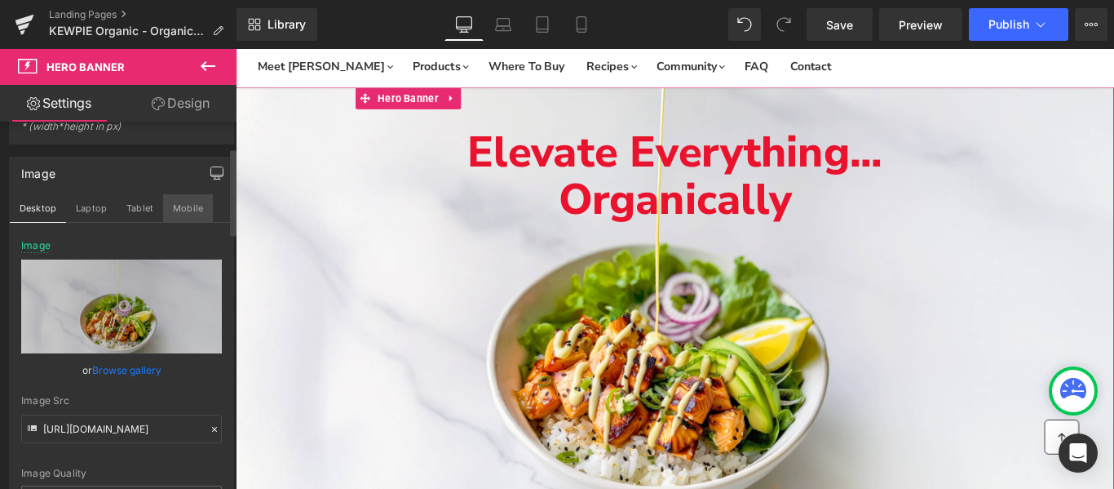
click at [197, 198] on button "Mobile" at bounding box center [188, 208] width 50 height 28
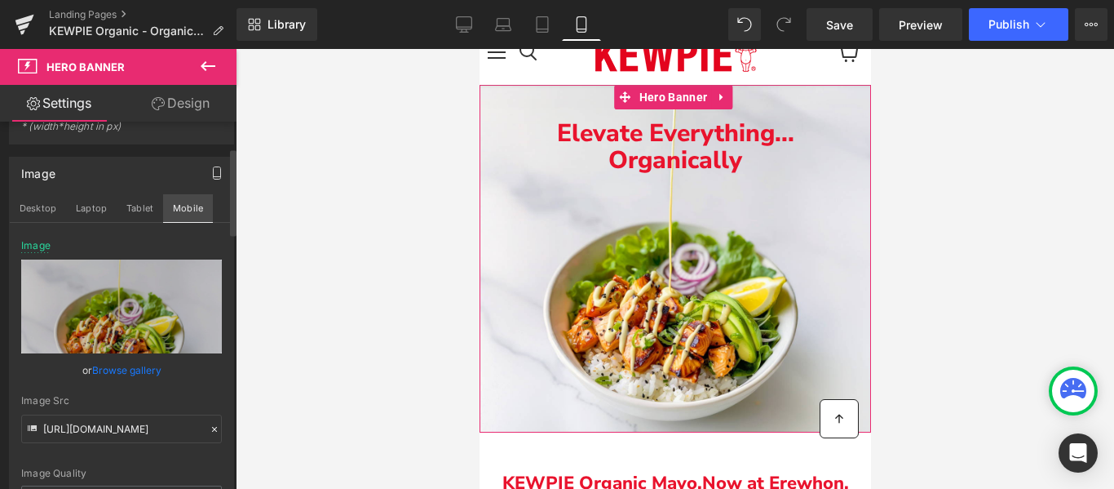
scroll to position [55, 0]
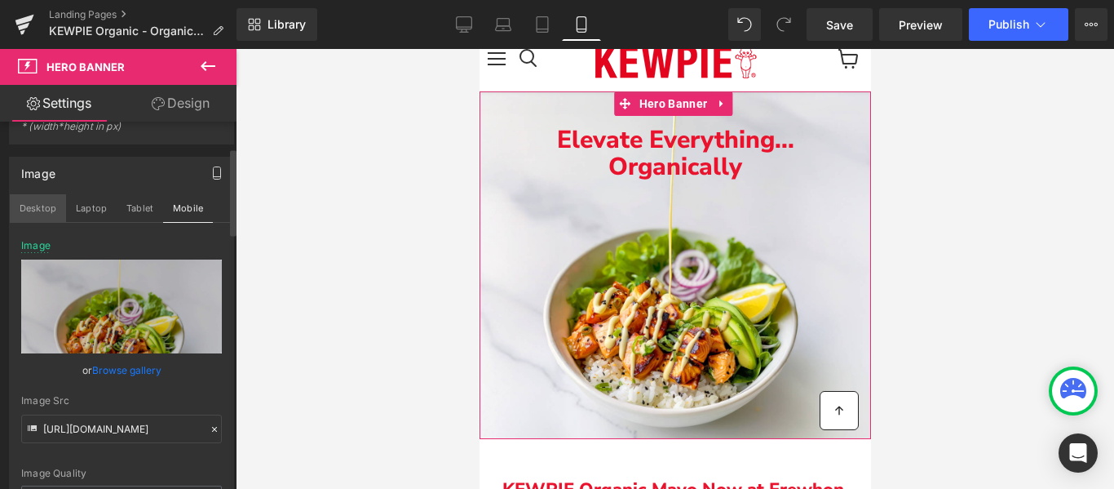
click at [36, 212] on button "Desktop" at bounding box center [38, 208] width 56 height 28
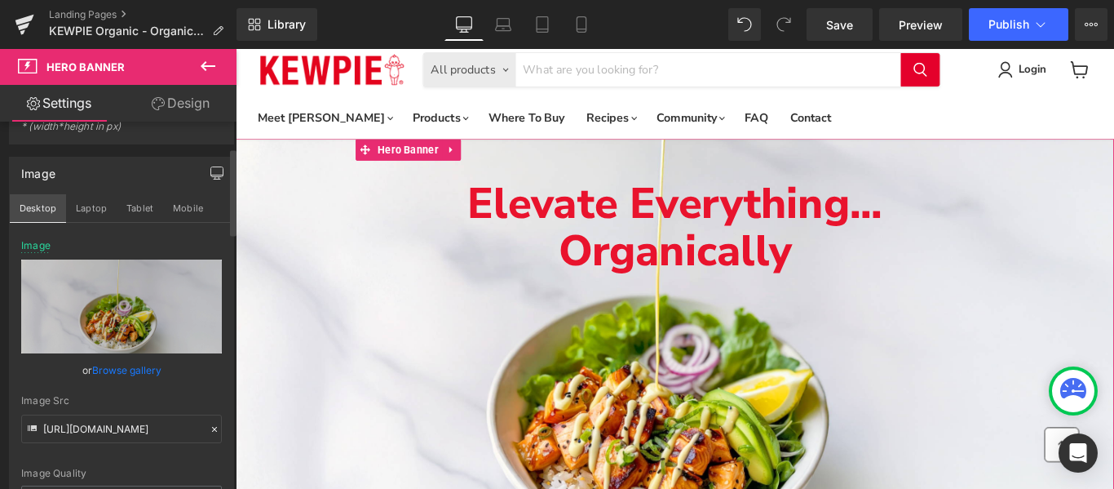
scroll to position [73, 0]
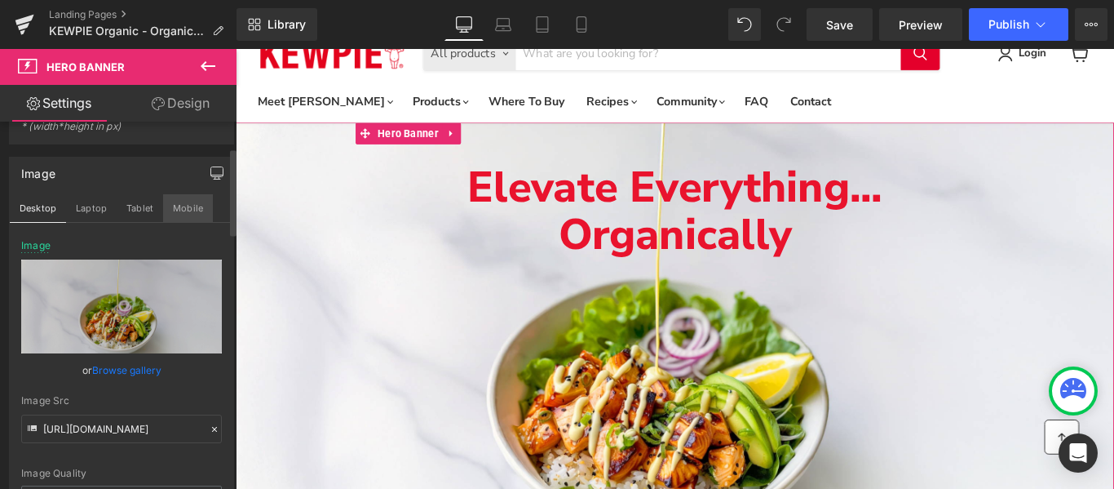
click at [170, 210] on button "Mobile" at bounding box center [188, 208] width 50 height 28
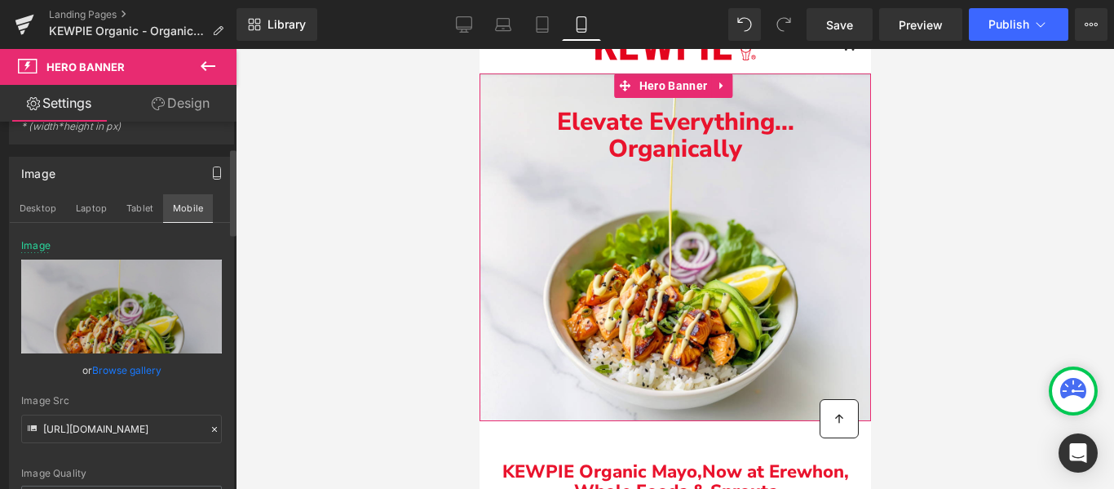
scroll to position [24, 0]
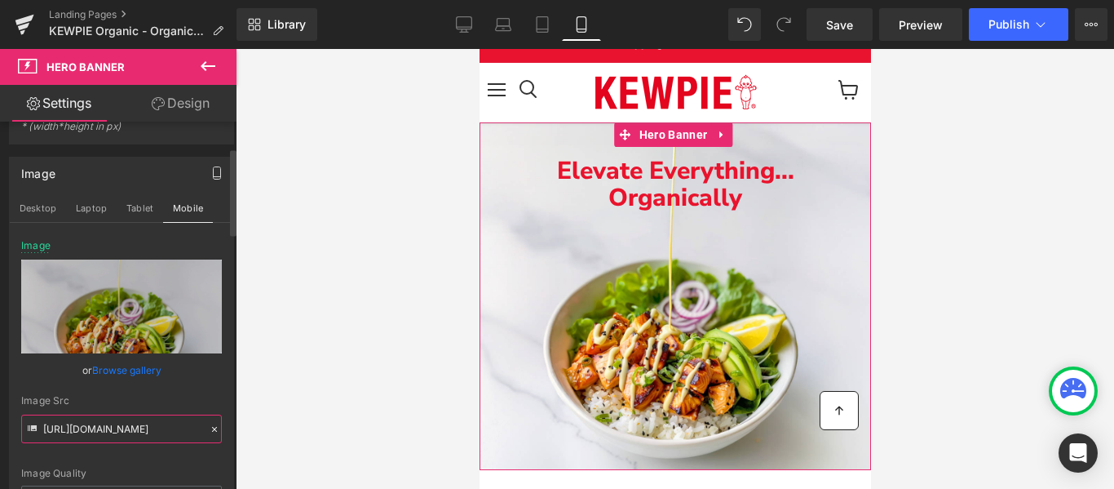
click at [61, 428] on input "https://ucarecdn.com/930711fd-607f-4e2b-a763-80fddfd92877/-/format/auto/-/previ…" at bounding box center [121, 428] width 201 height 29
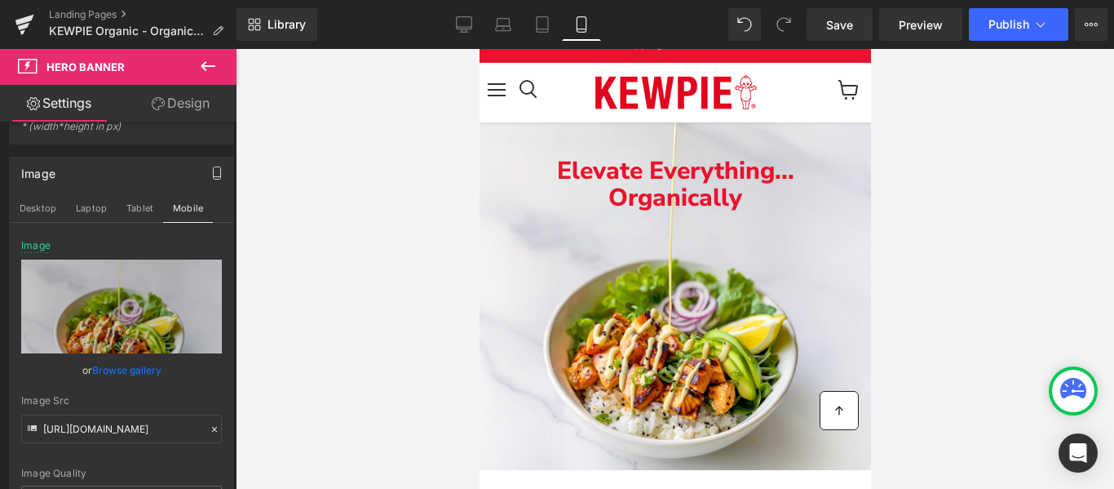
scroll to position [0, 0]
click at [1012, 31] on button "Publish" at bounding box center [1019, 24] width 100 height 33
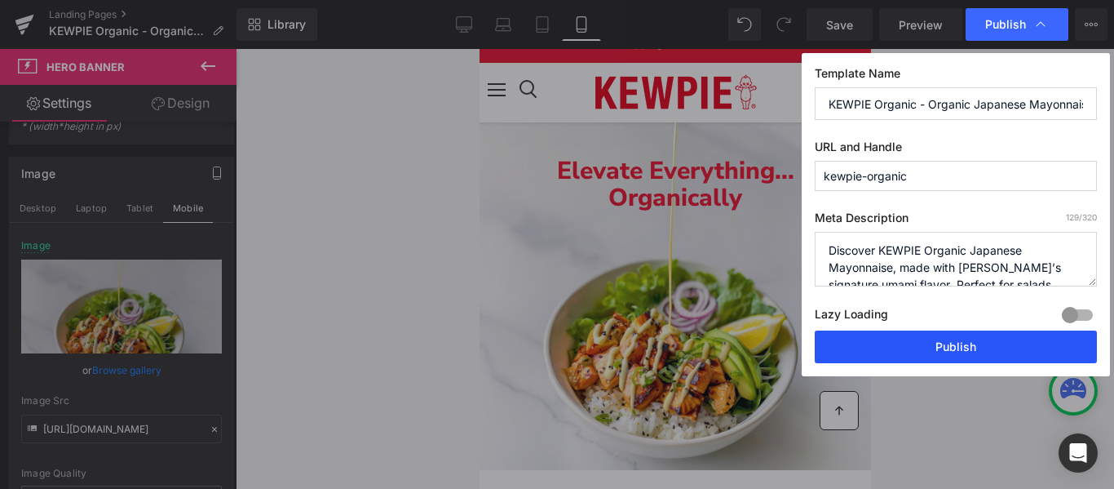
click at [942, 338] on button "Publish" at bounding box center [956, 346] width 282 height 33
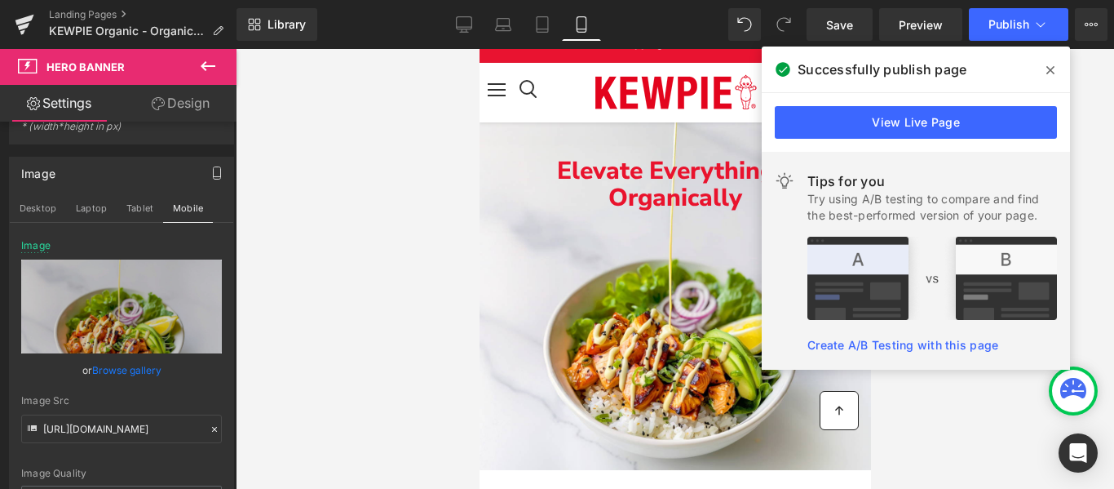
click at [942, 128] on link "View Live Page" at bounding box center [916, 122] width 282 height 33
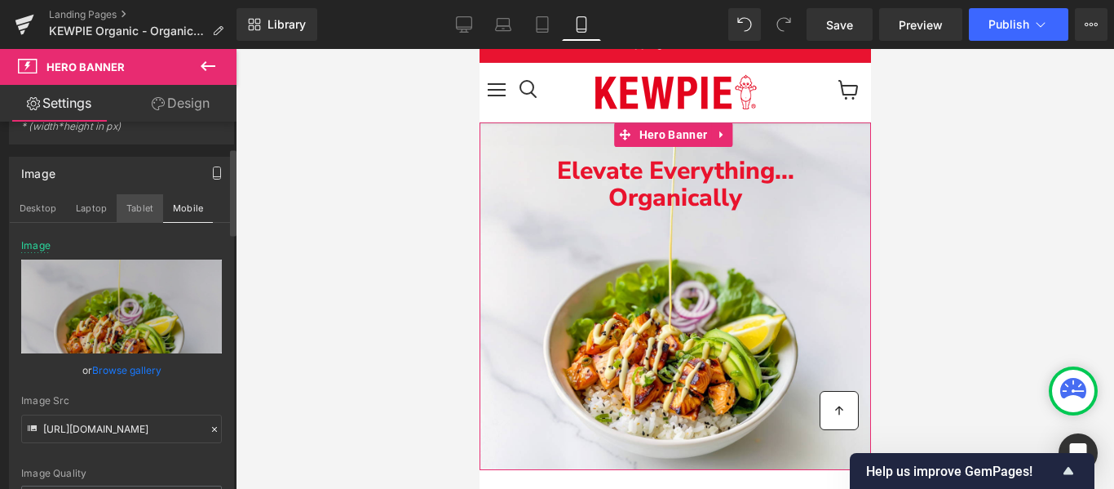
click at [140, 203] on button "Tablet" at bounding box center [140, 208] width 46 height 28
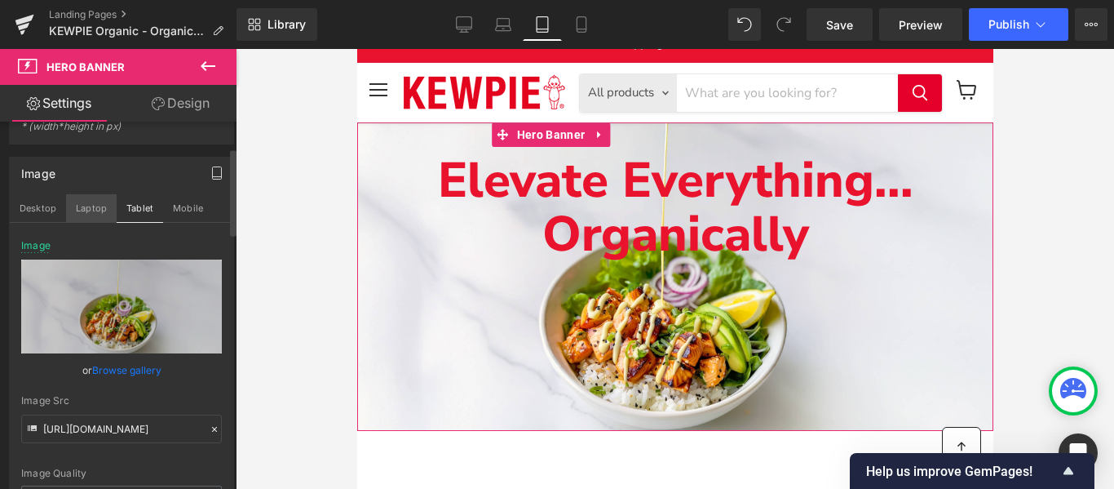
click at [104, 205] on button "Laptop" at bounding box center [91, 208] width 51 height 28
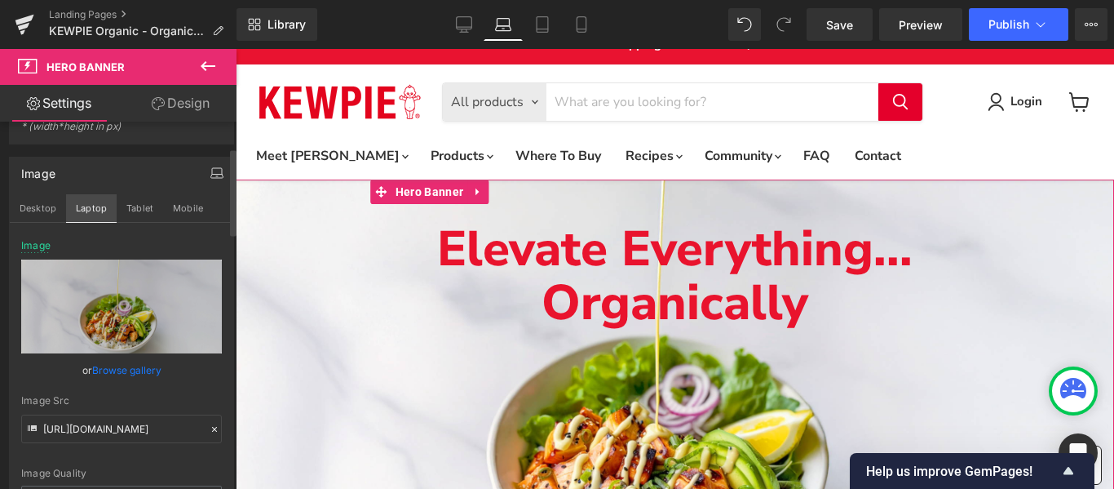
scroll to position [81, 0]
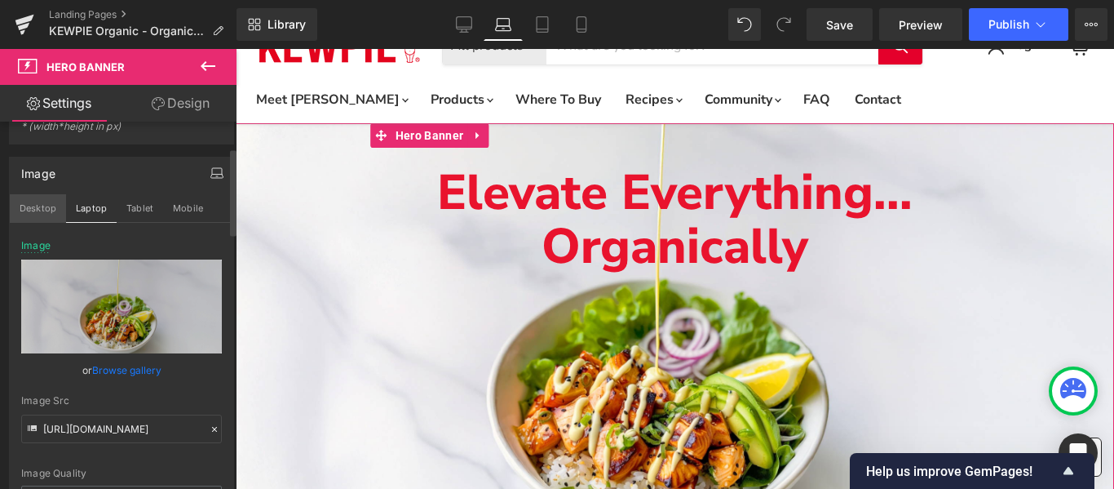
click at [44, 204] on button "Desktop" at bounding box center [38, 208] width 56 height 28
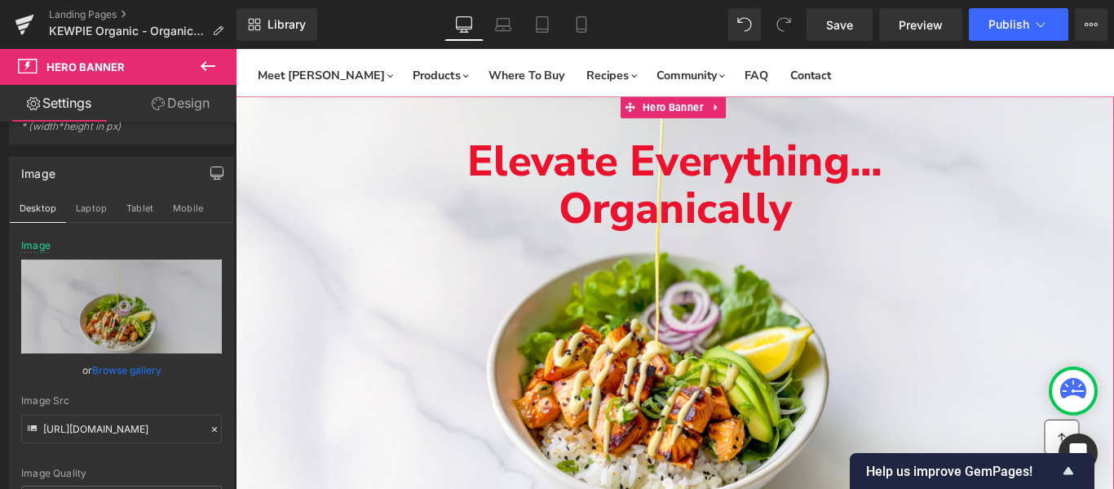
scroll to position [135, 0]
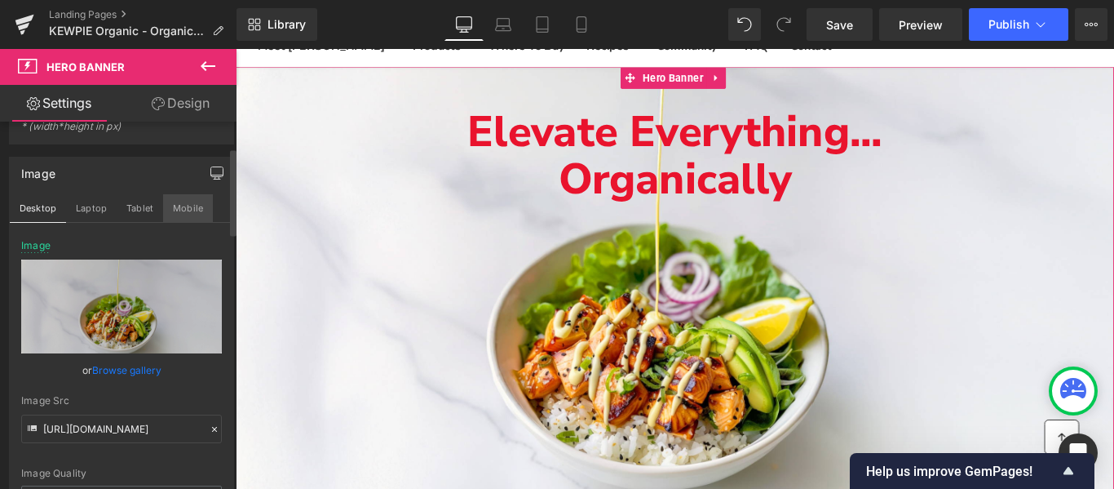
click at [200, 206] on button "Mobile" at bounding box center [188, 208] width 50 height 28
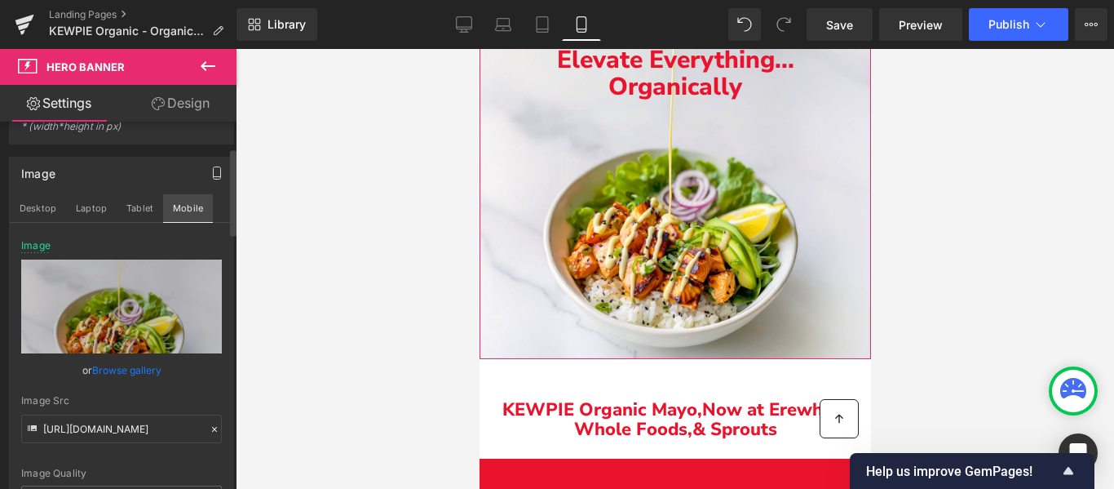
type input "https://ucarecdn.com/930711fd-607f-4e2b-a763-80fddfd92877/-/format/auto/-/previ…"
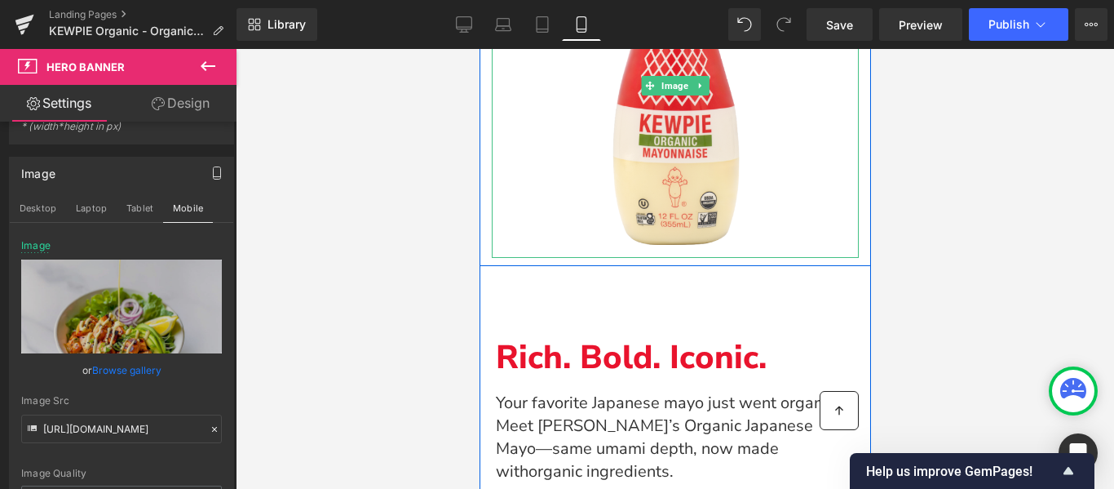
scroll to position [1002, 0]
